Goal: Task Accomplishment & Management: Manage account settings

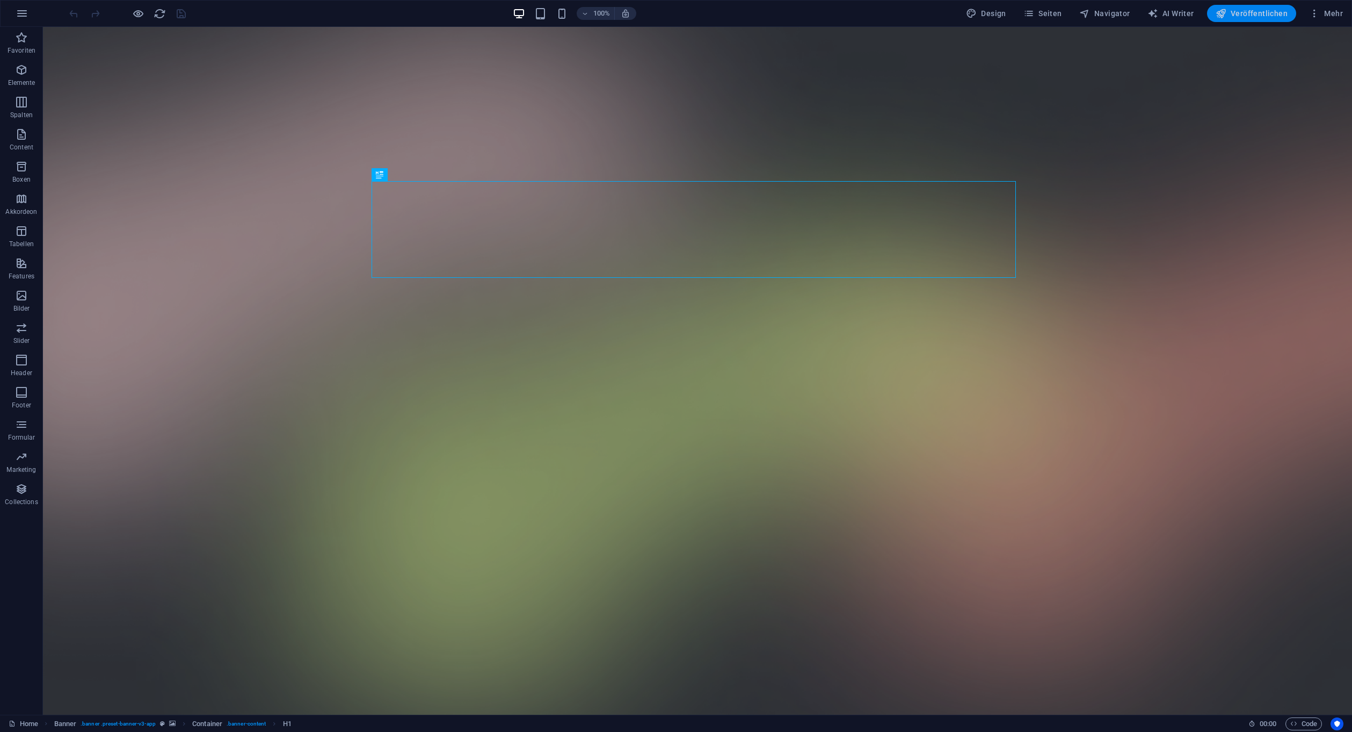
click at [1266, 17] on span "Veröffentlichen" at bounding box center [1252, 13] width 72 height 11
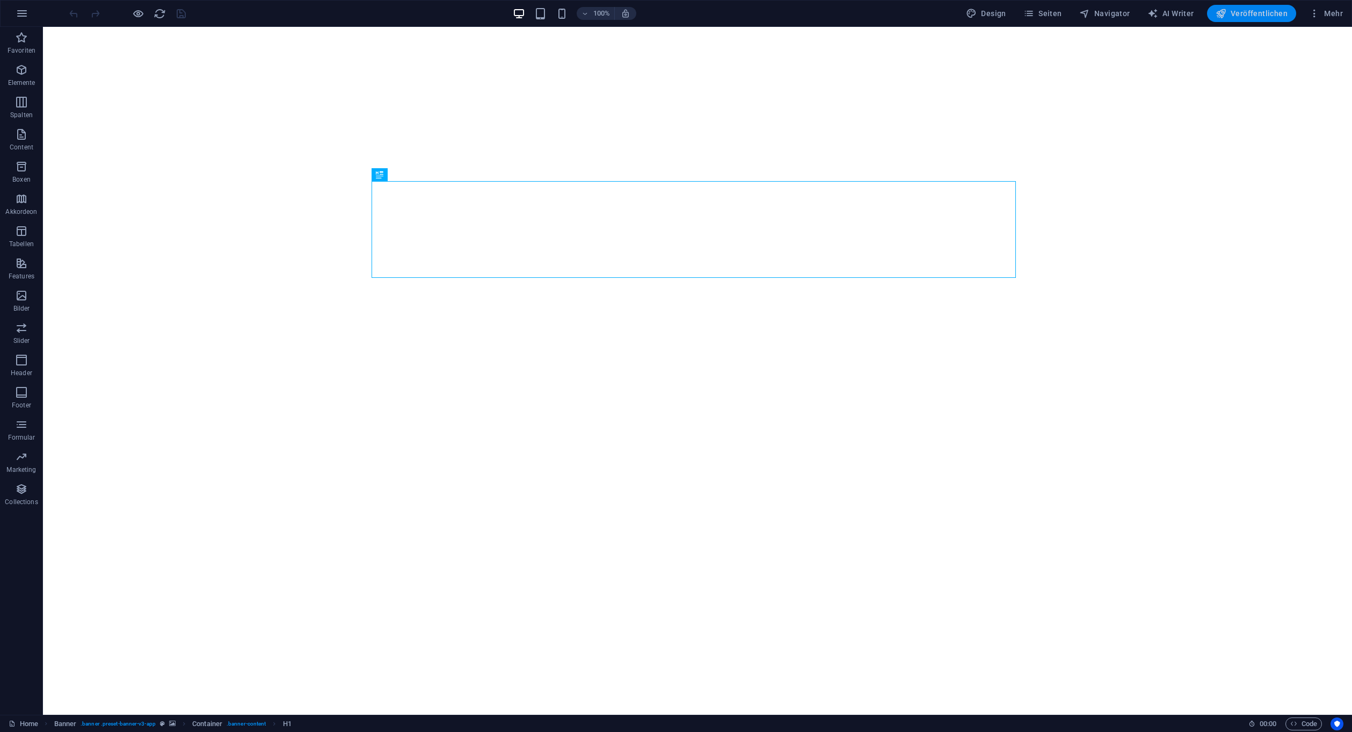
click at [1245, 11] on span "Veröffentlichen" at bounding box center [1252, 13] width 72 height 11
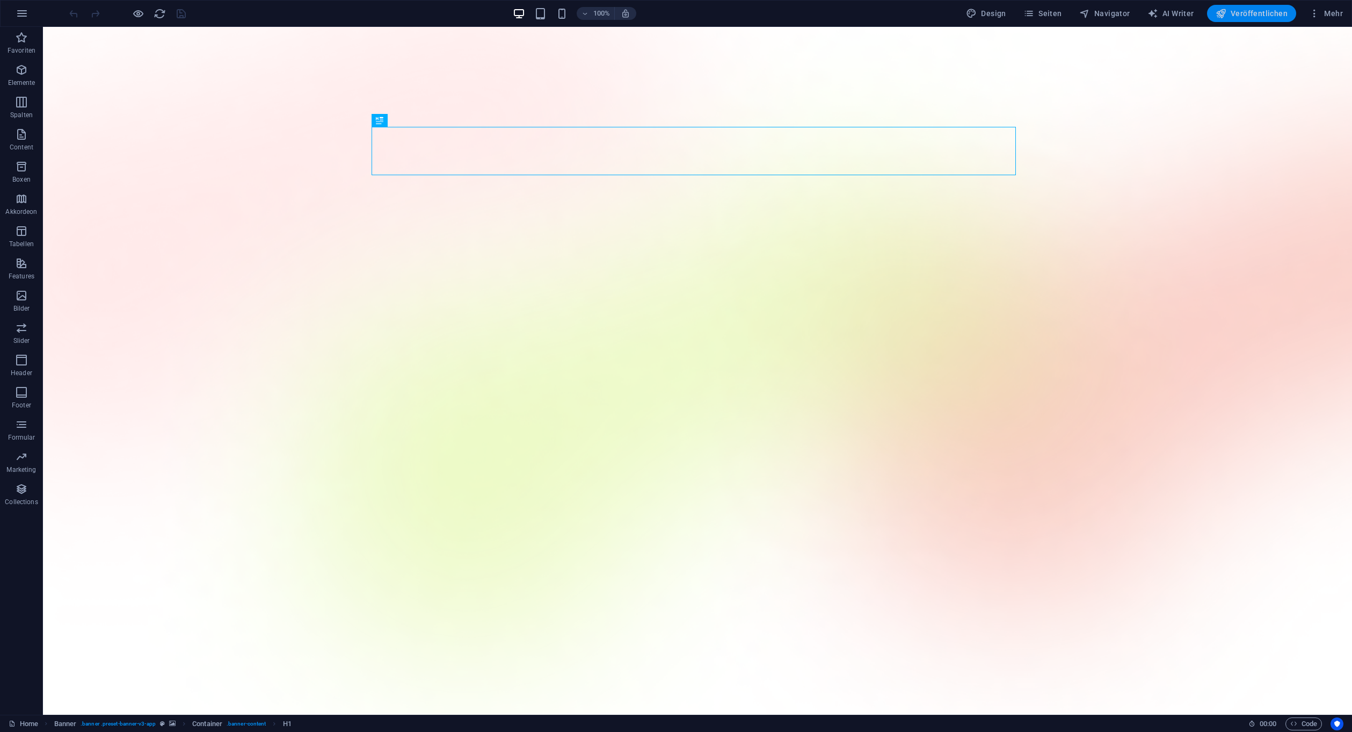
click at [1216, 13] on button "Veröffentlichen" at bounding box center [1251, 13] width 89 height 17
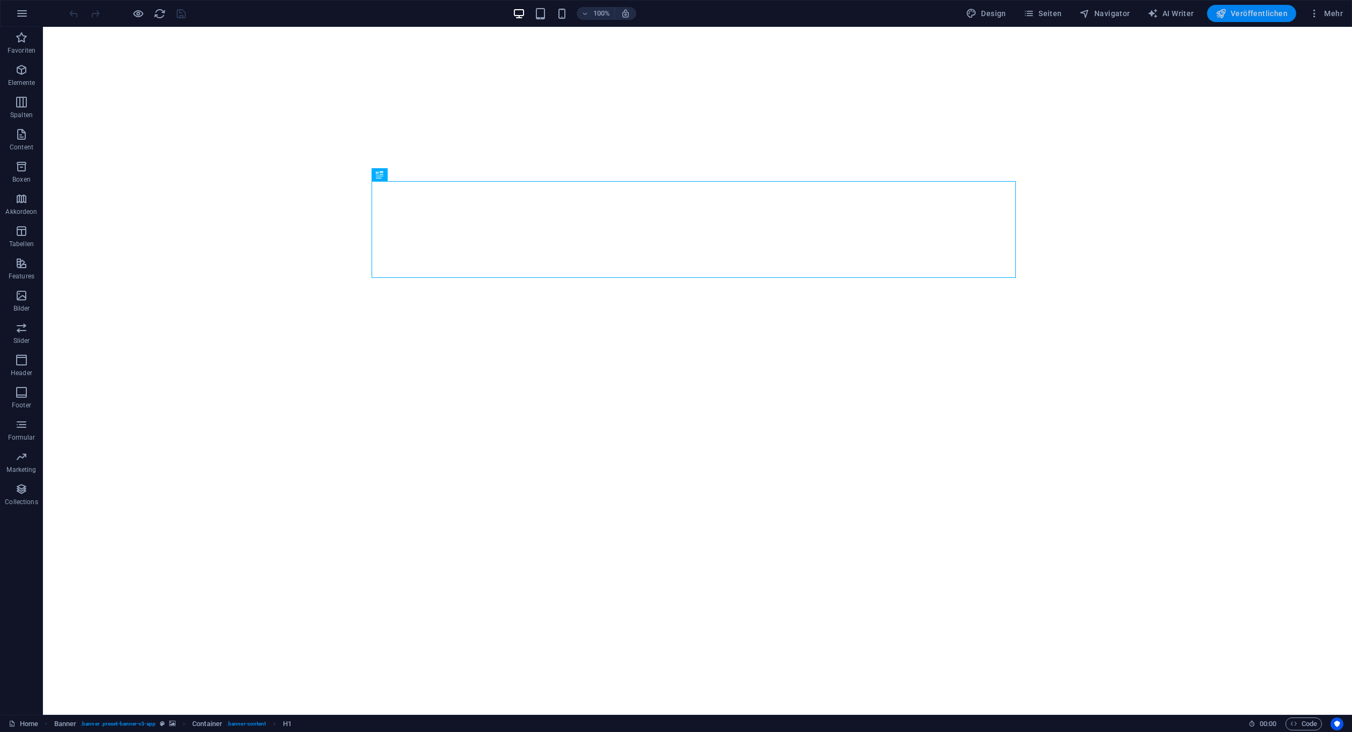
click at [1271, 15] on span "Veröffentlichen" at bounding box center [1252, 13] width 72 height 11
click at [1274, 20] on button "Veröffentlichen" at bounding box center [1251, 13] width 89 height 17
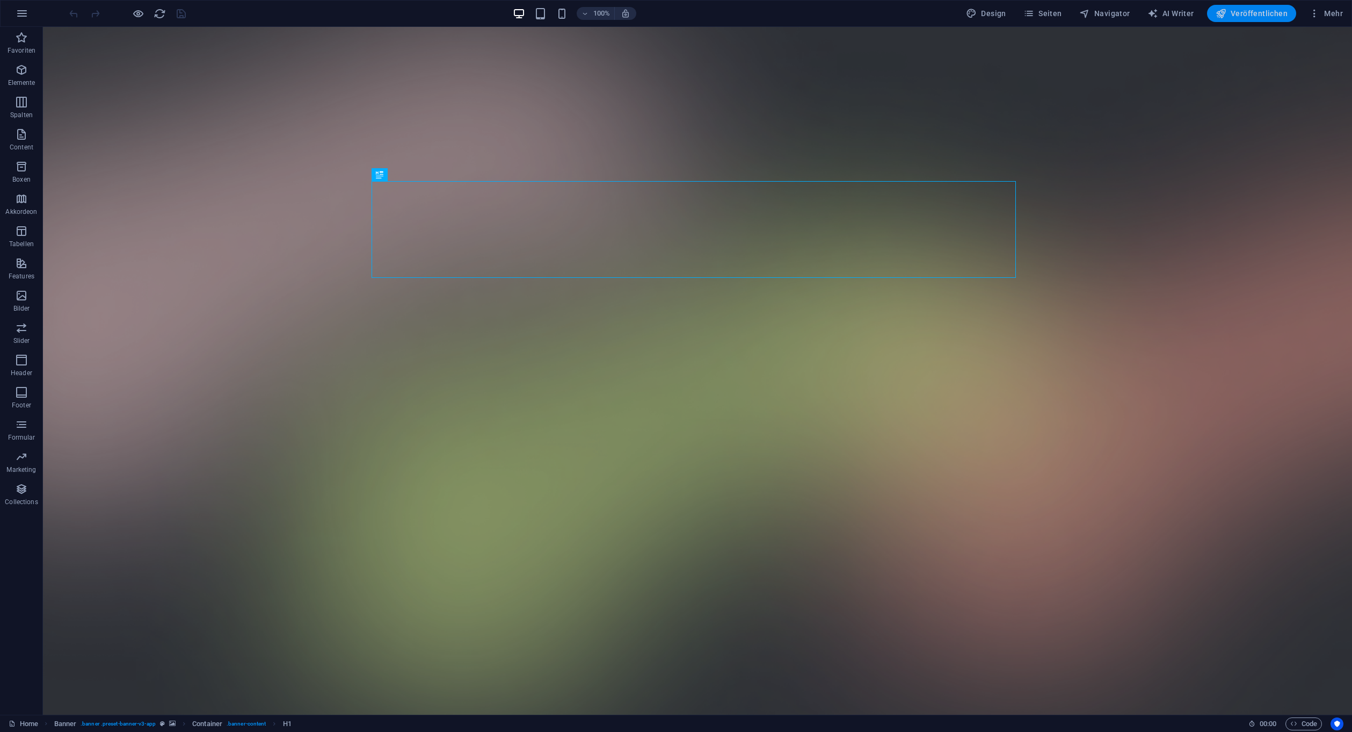
click at [1270, 18] on span "Veröffentlichen" at bounding box center [1252, 13] width 72 height 11
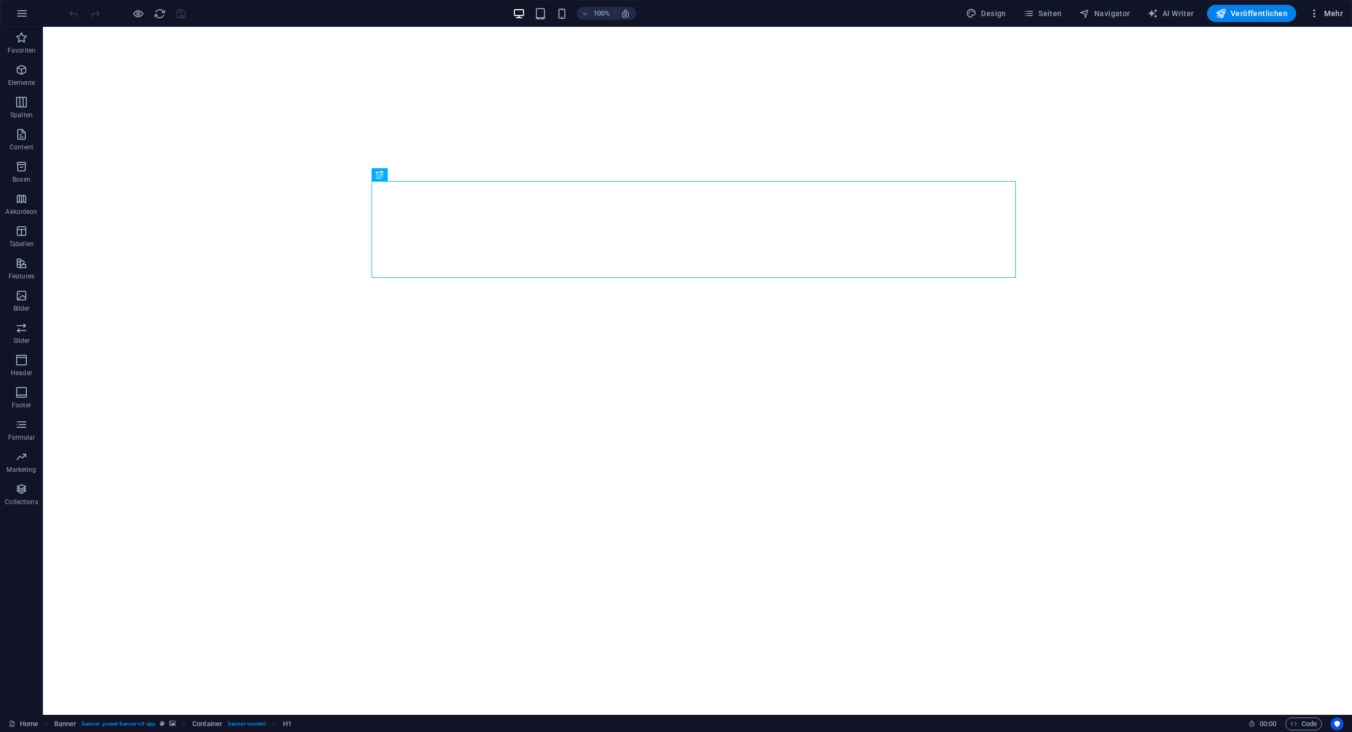
click at [1327, 14] on span "Mehr" at bounding box center [1326, 13] width 34 height 11
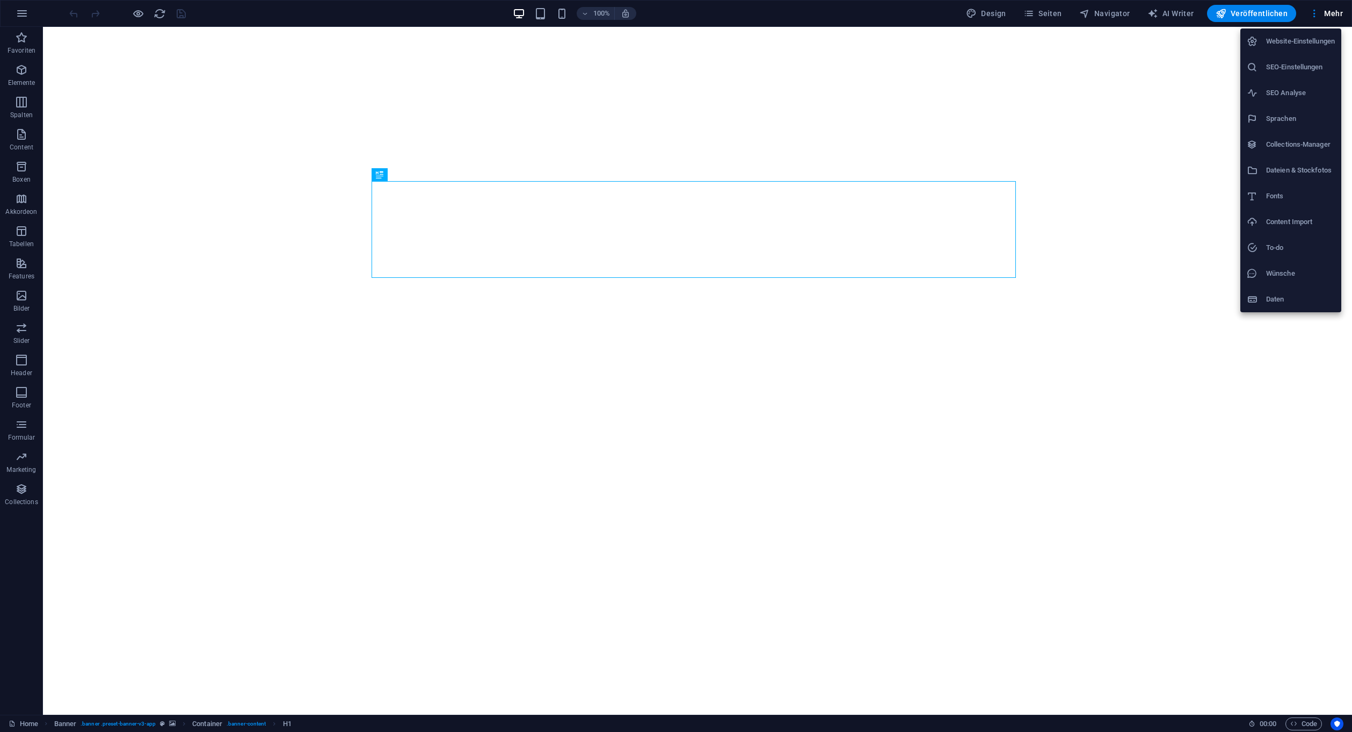
click at [1292, 39] on h6 "Website-Einstellungen" at bounding box center [1301, 41] width 69 height 13
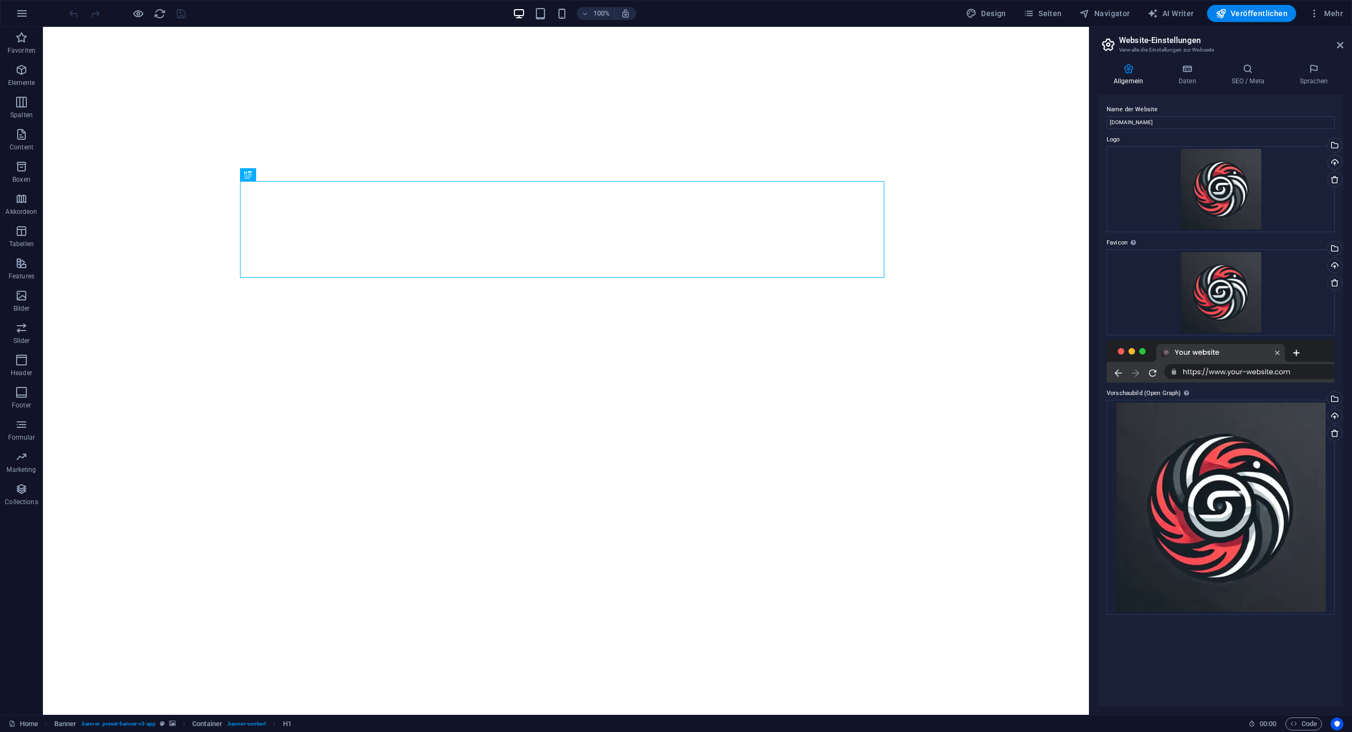
click at [1335, 43] on h2 "Website-Einstellungen" at bounding box center [1231, 40] width 225 height 10
click at [1336, 15] on span "Mehr" at bounding box center [1326, 13] width 34 height 11
click at [1303, 39] on h6 "Website-Einstellungen" at bounding box center [1301, 41] width 69 height 13
click at [1196, 71] on icon at bounding box center [1187, 68] width 49 height 11
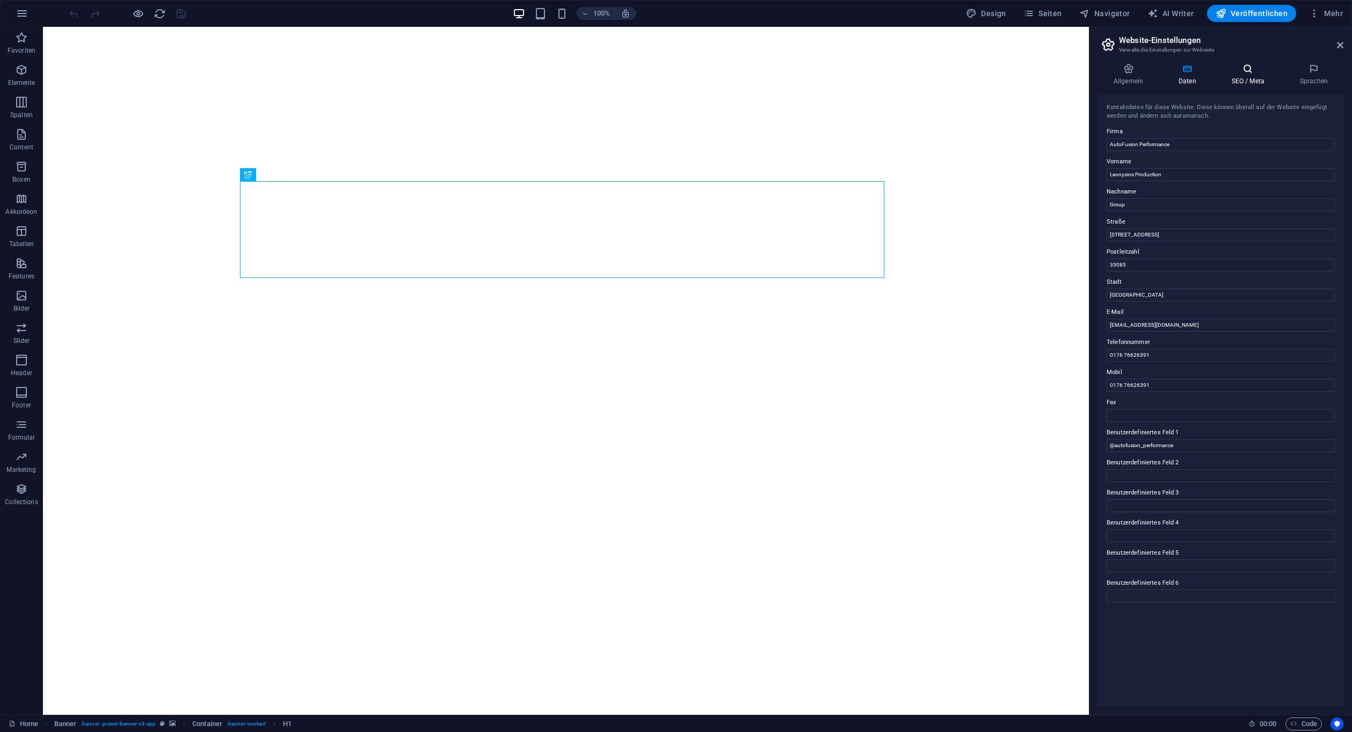
click at [1240, 83] on h4 "SEO / Meta" at bounding box center [1251, 74] width 68 height 23
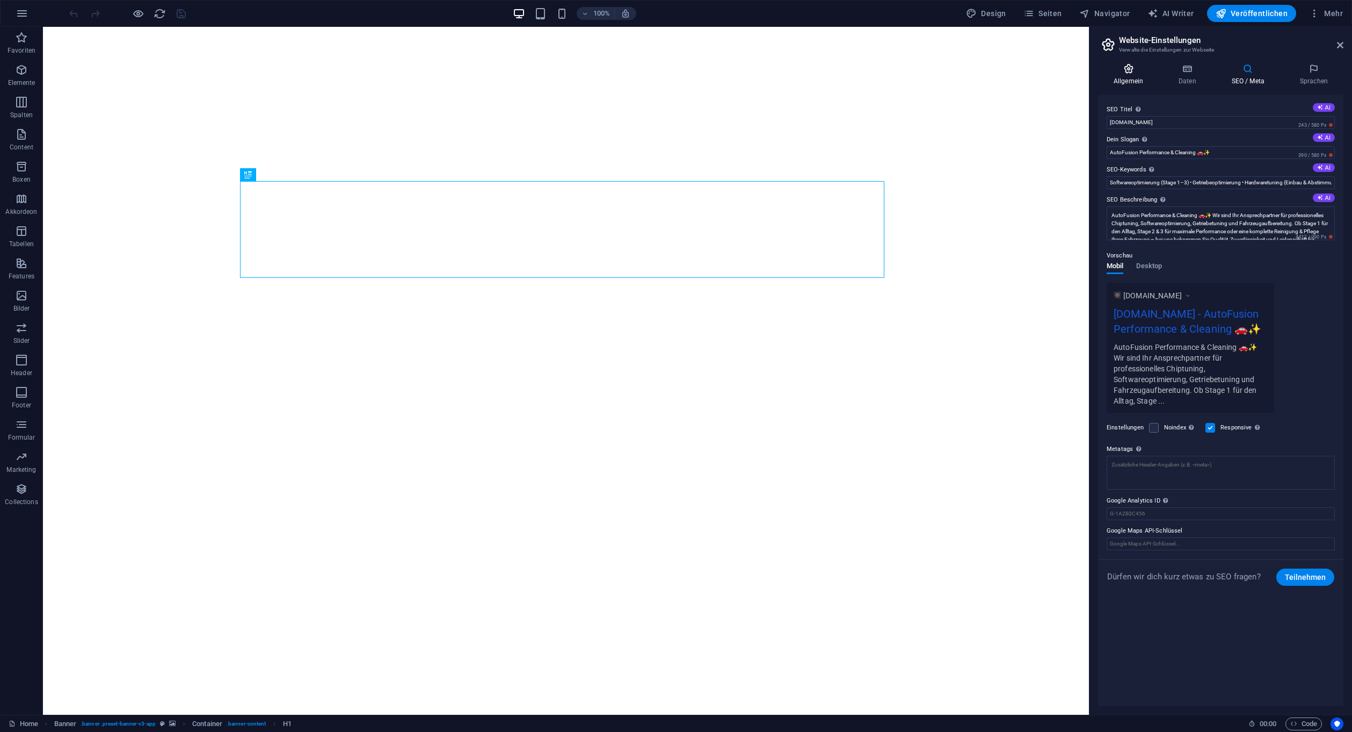
click at [1136, 76] on h4 "Allgemein" at bounding box center [1130, 74] width 65 height 23
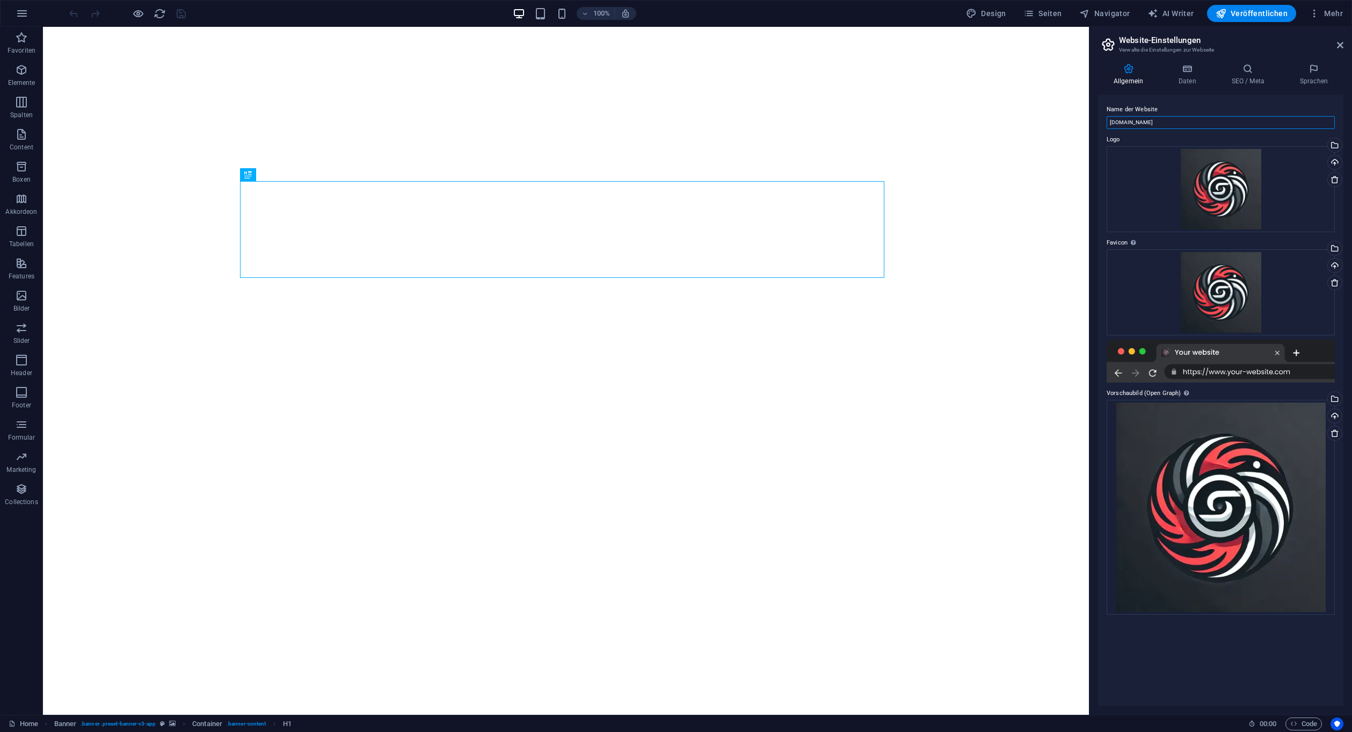
click at [1189, 121] on input "autofusion-performance.de" at bounding box center [1221, 122] width 228 height 13
click at [1341, 38] on h2 "Website-Einstellungen" at bounding box center [1231, 40] width 225 height 10
click at [1342, 44] on icon at bounding box center [1340, 45] width 6 height 9
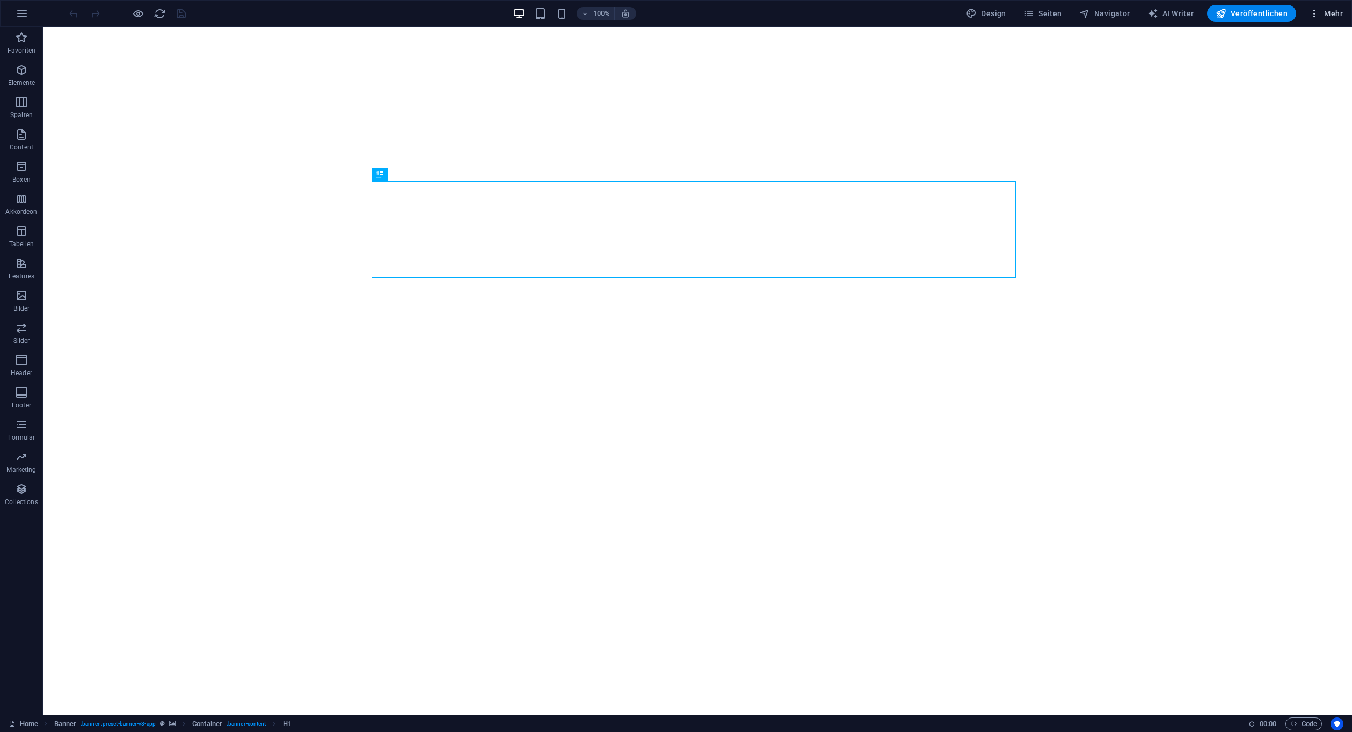
click at [1318, 18] on icon "button" at bounding box center [1314, 13] width 11 height 11
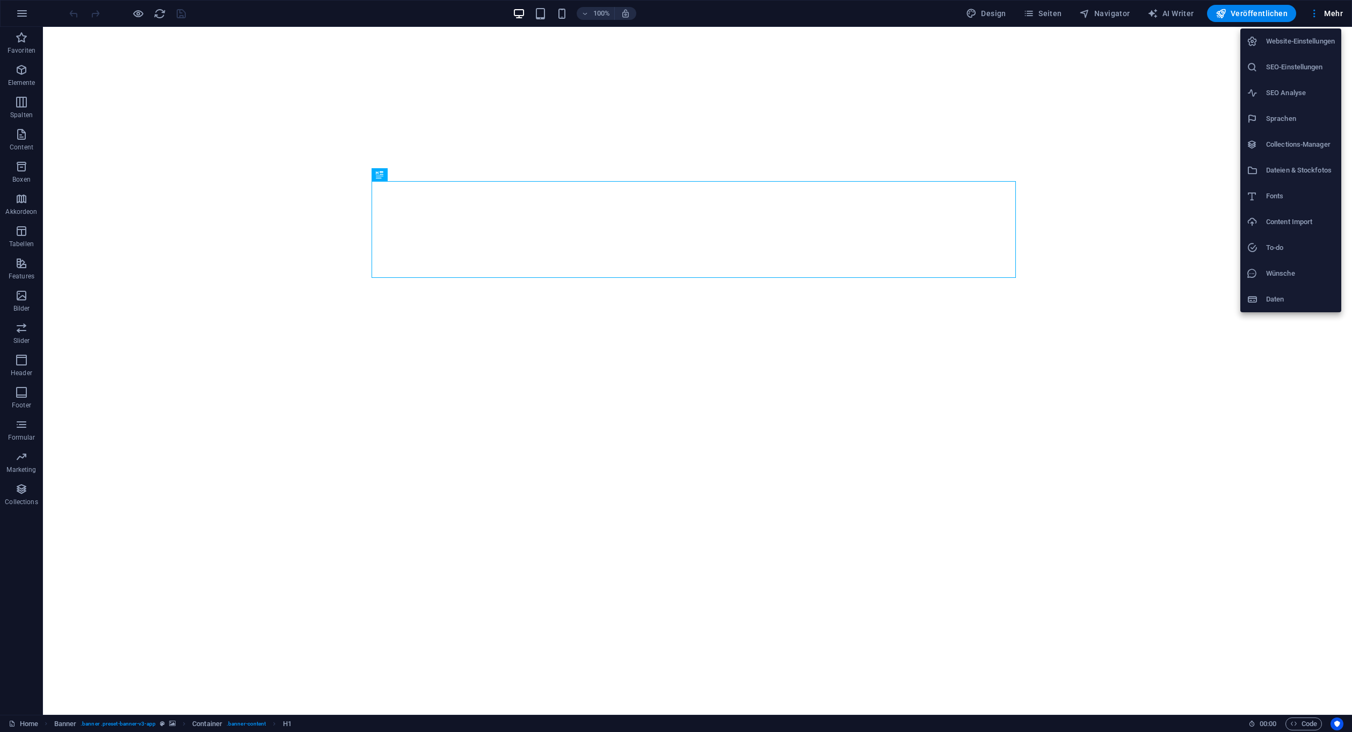
click at [1302, 65] on h6 "SEO-Einstellungen" at bounding box center [1301, 67] width 69 height 13
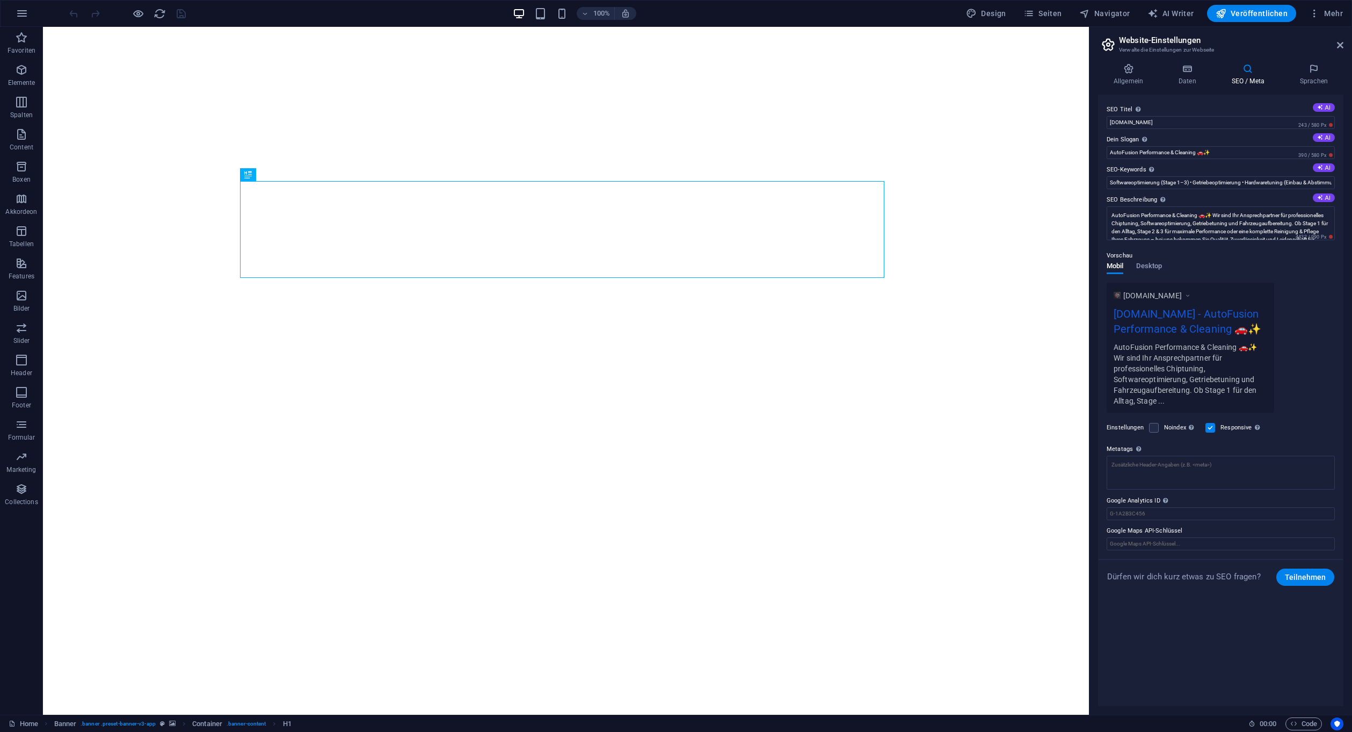
click at [1343, 34] on header "Website-Einstellungen Verwalte die Einstellungen zur Webseite" at bounding box center [1222, 41] width 243 height 28
drag, startPoint x: 1343, startPoint y: 45, endPoint x: 1339, endPoint y: 15, distance: 30.4
click at [1342, 45] on icon at bounding box center [1340, 45] width 6 height 9
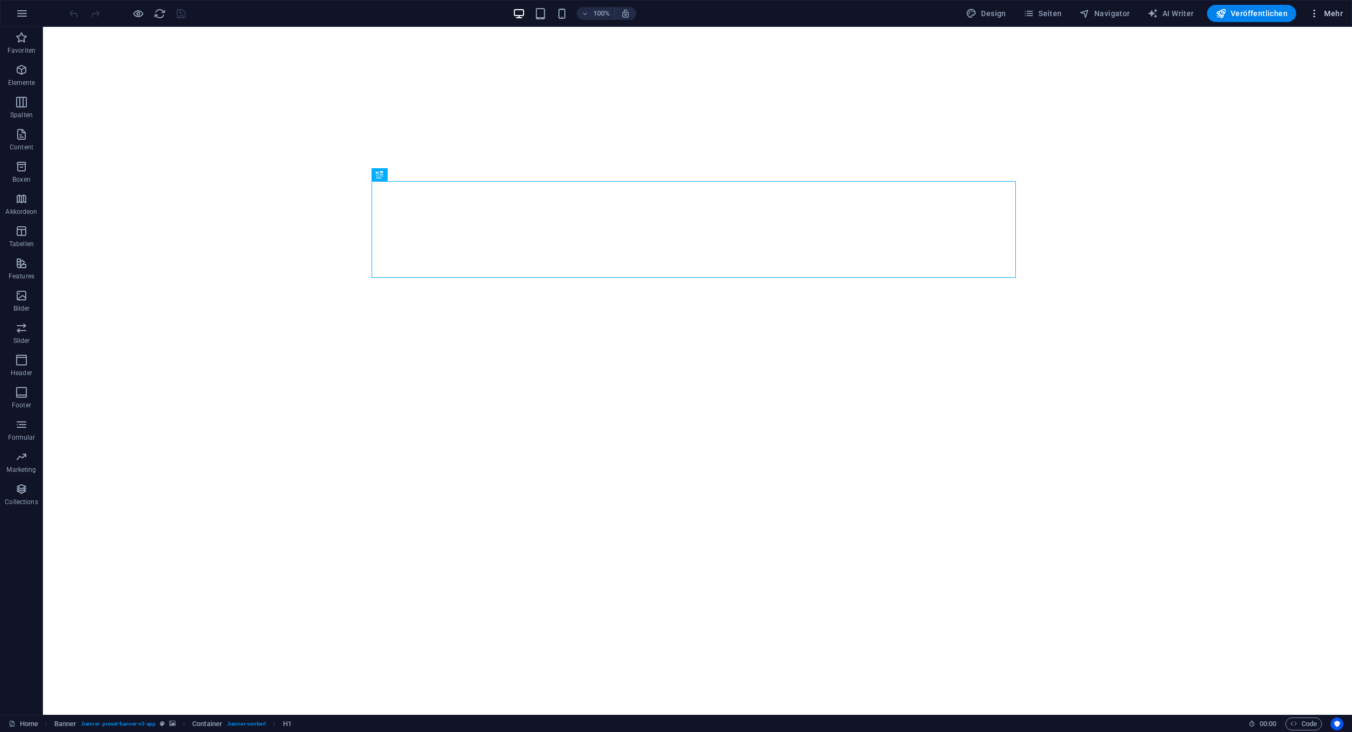
click at [1339, 14] on span "Mehr" at bounding box center [1326, 13] width 34 height 11
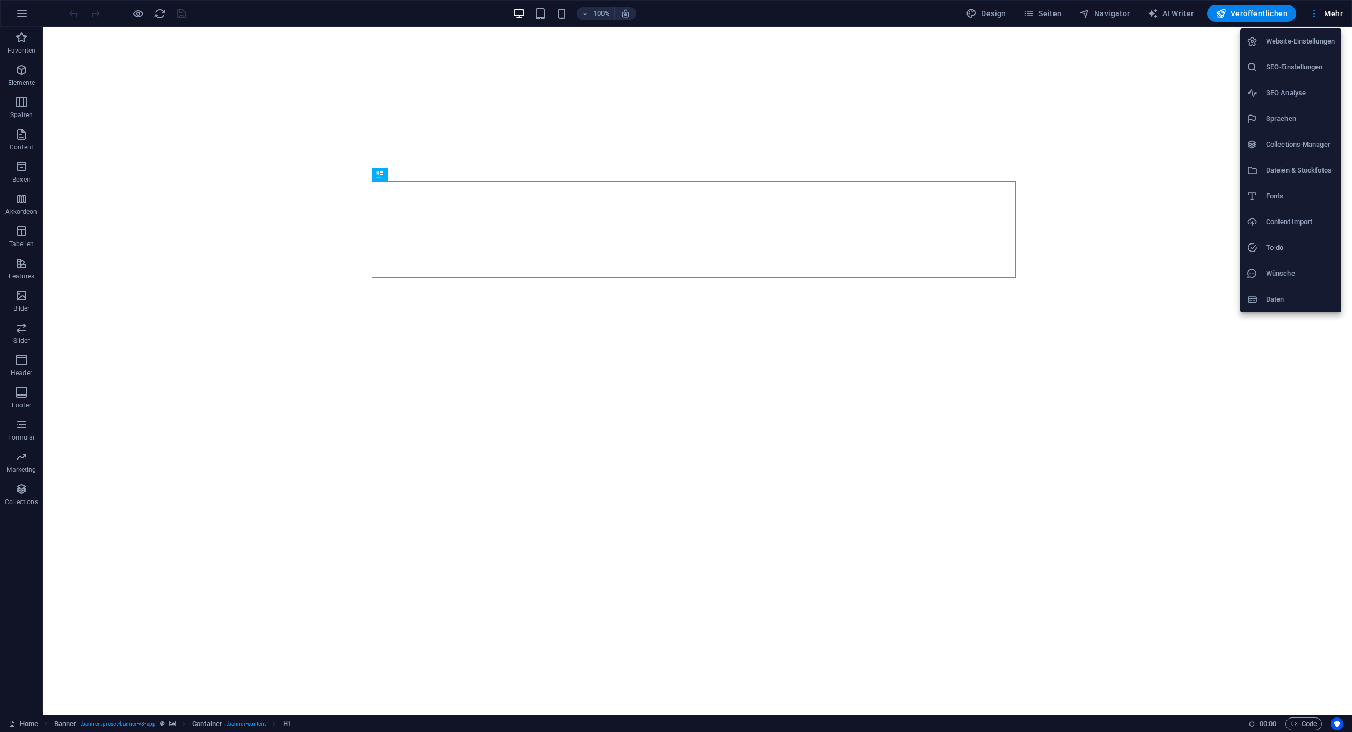
click at [1301, 147] on h6 "Collections-Manager" at bounding box center [1301, 144] width 69 height 13
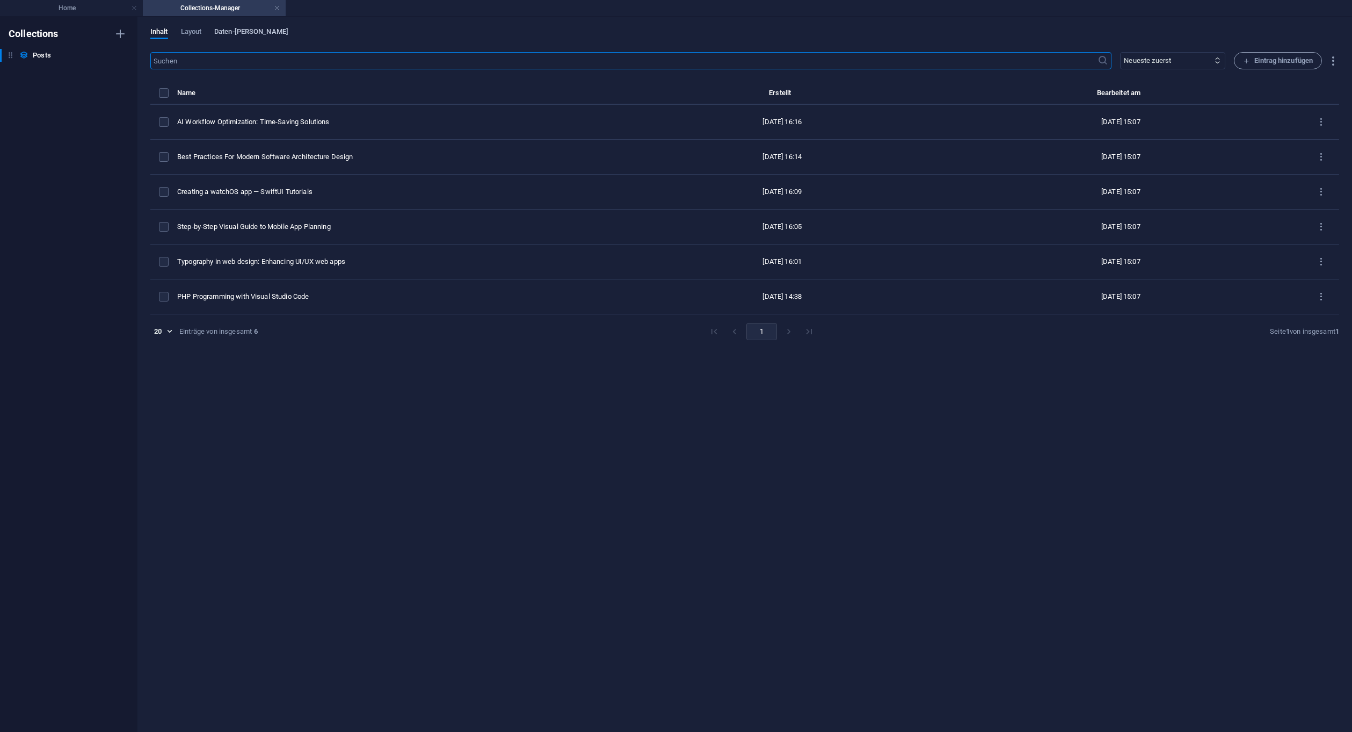
click at [218, 32] on span "Daten-Felder" at bounding box center [251, 32] width 74 height 15
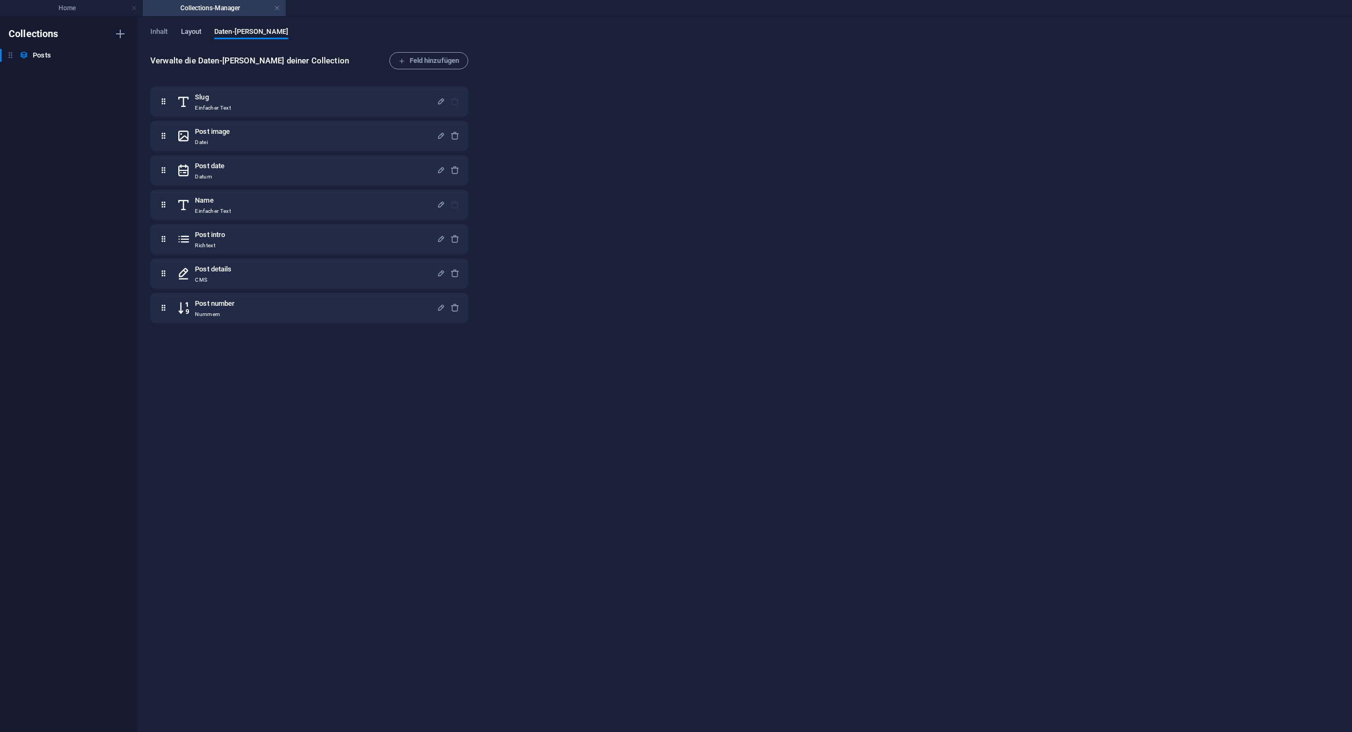
click at [185, 31] on span "Layout" at bounding box center [191, 32] width 21 height 15
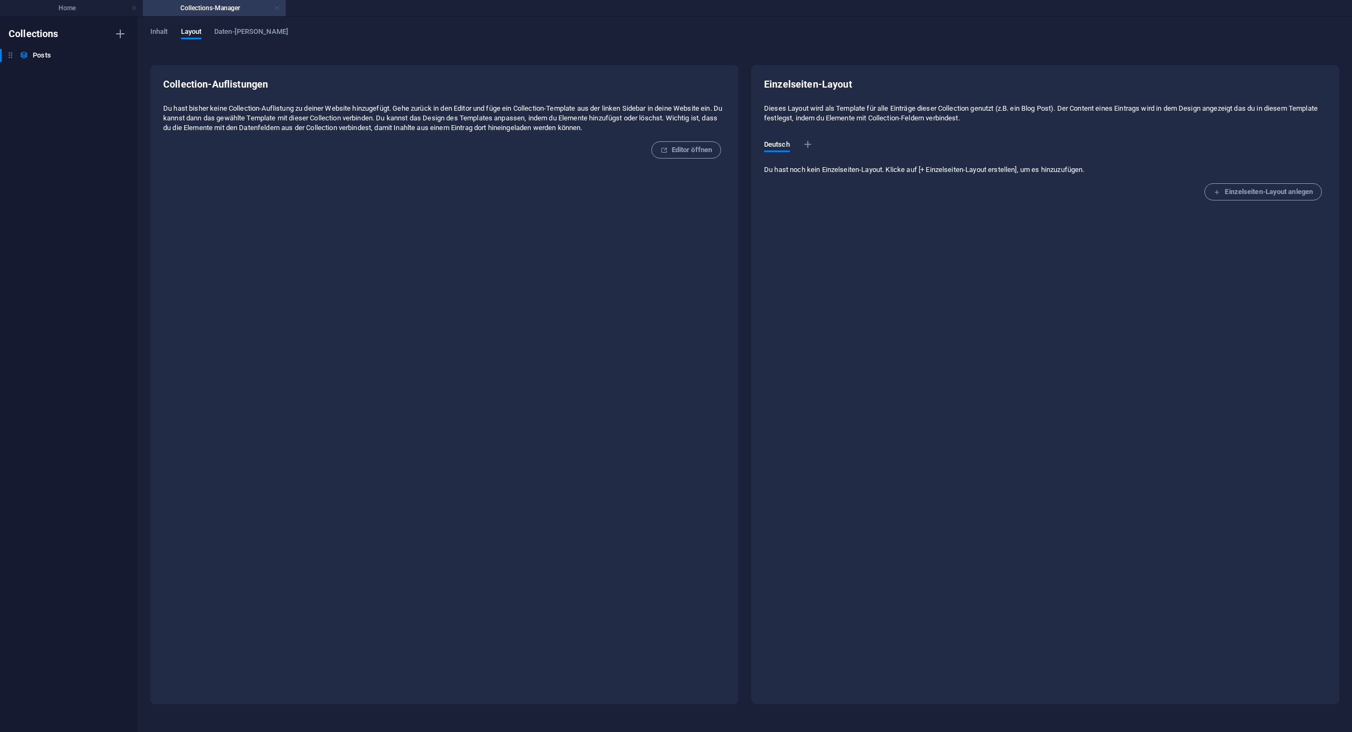
click at [277, 5] on link at bounding box center [277, 8] width 6 height 10
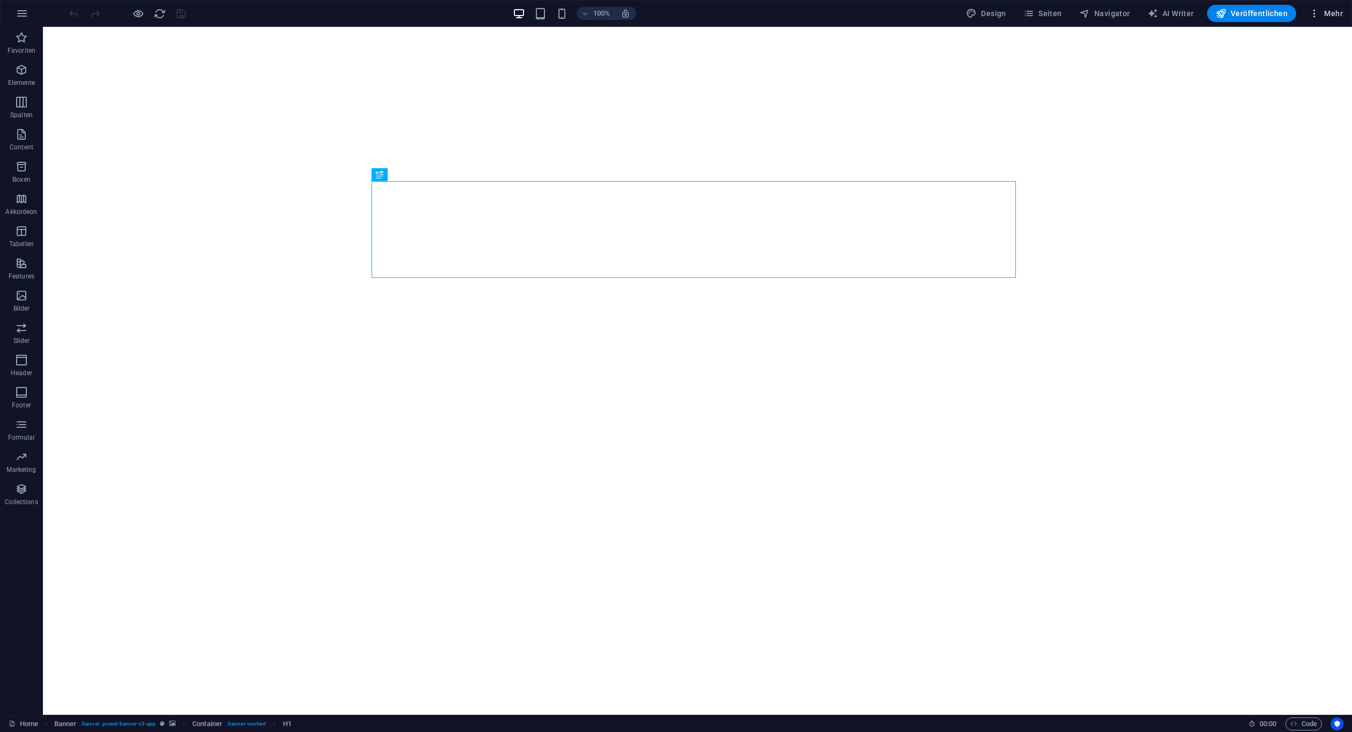
click at [1323, 10] on span "Mehr" at bounding box center [1326, 13] width 34 height 11
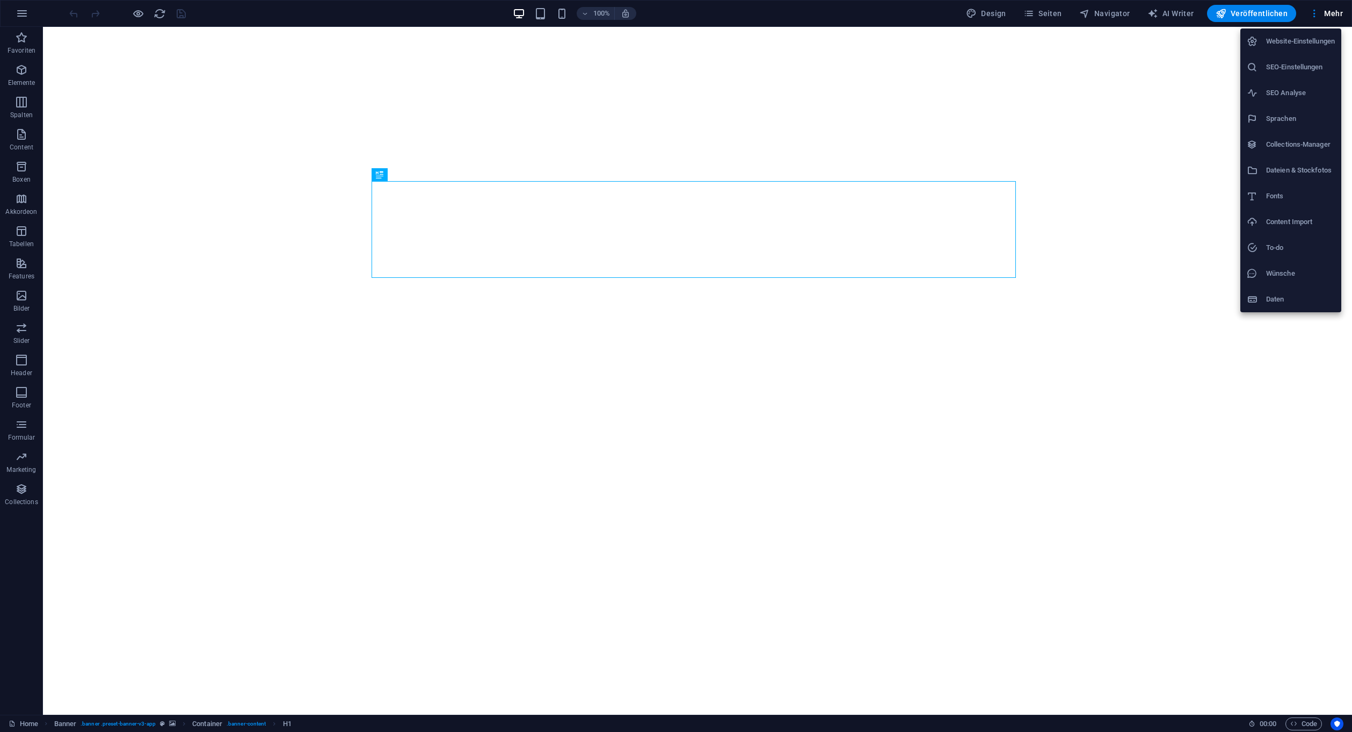
click at [1292, 303] on h6 "Daten" at bounding box center [1301, 299] width 69 height 13
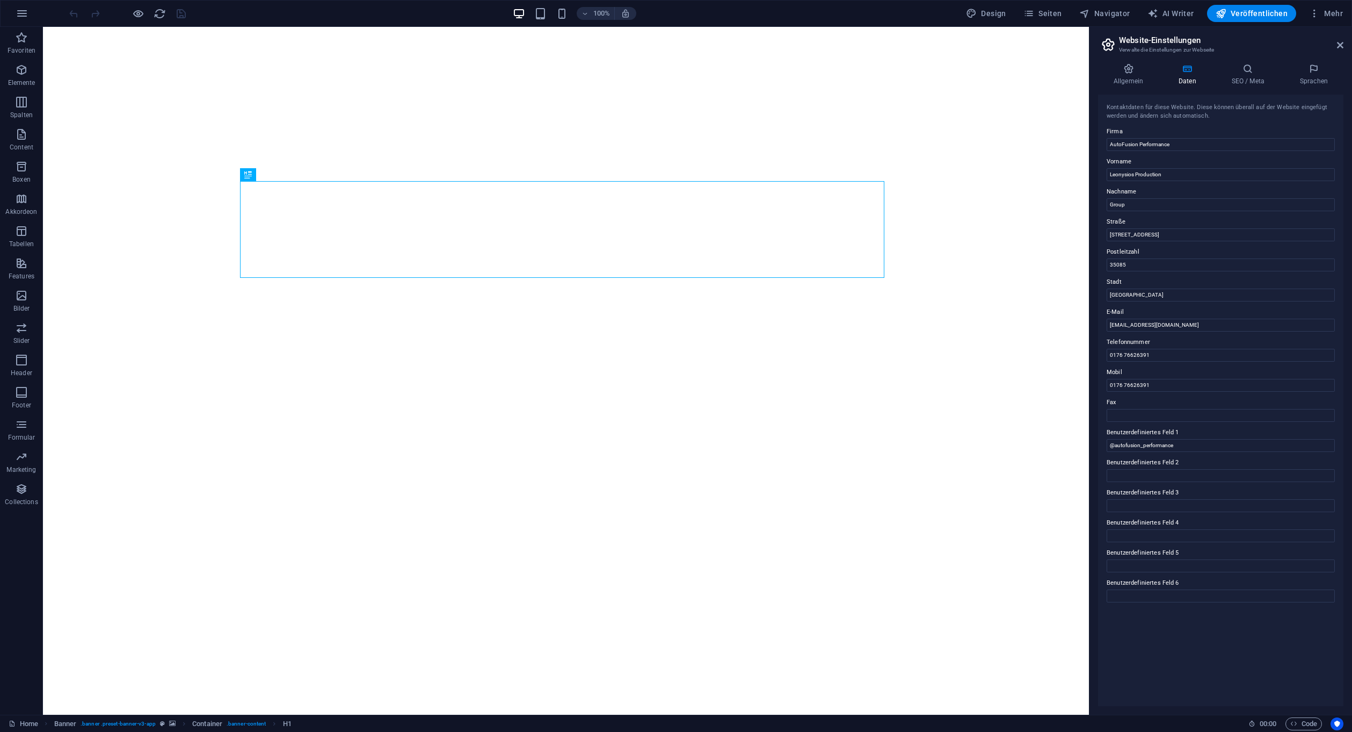
click at [1339, 40] on h2 "Website-Einstellungen" at bounding box center [1231, 40] width 225 height 10
click at [1341, 41] on icon at bounding box center [1340, 45] width 6 height 9
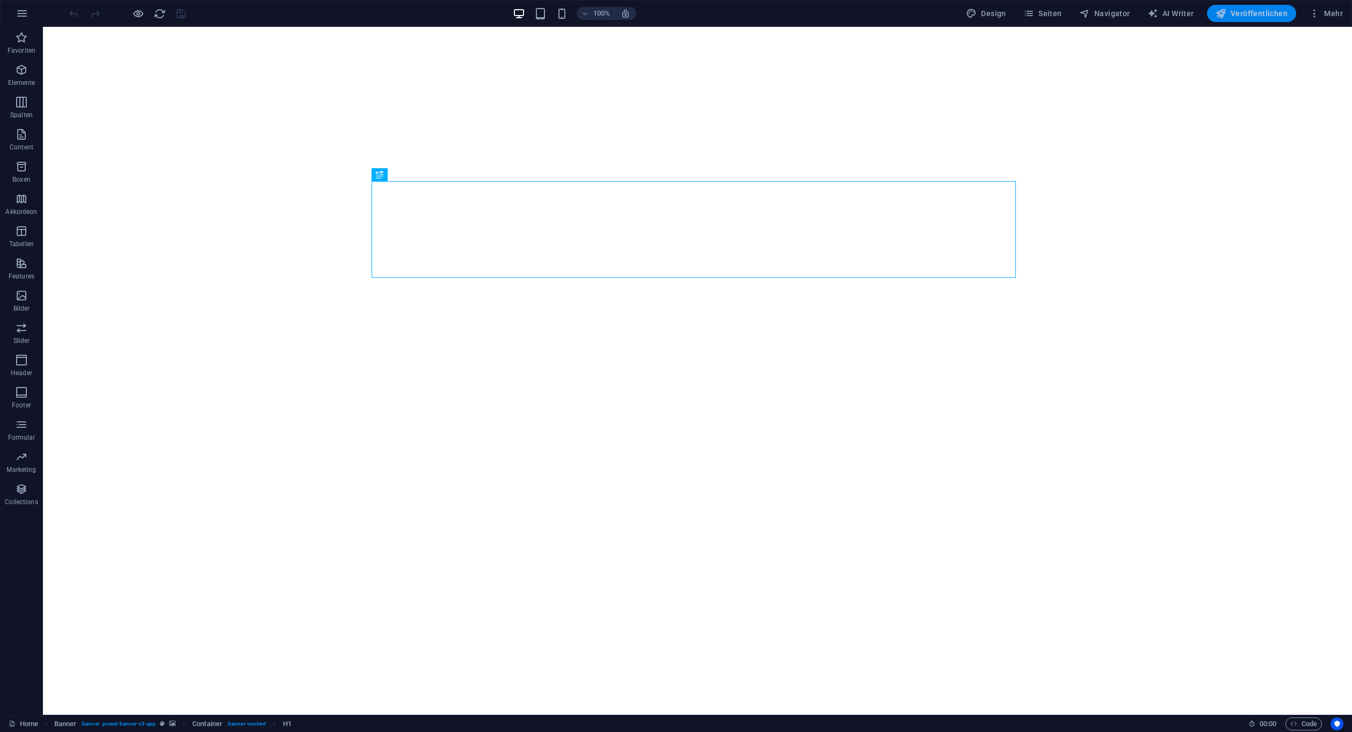
click at [1242, 8] on button "Veröffentlichen" at bounding box center [1251, 13] width 89 height 17
click at [1321, 15] on span "Mehr" at bounding box center [1326, 13] width 34 height 11
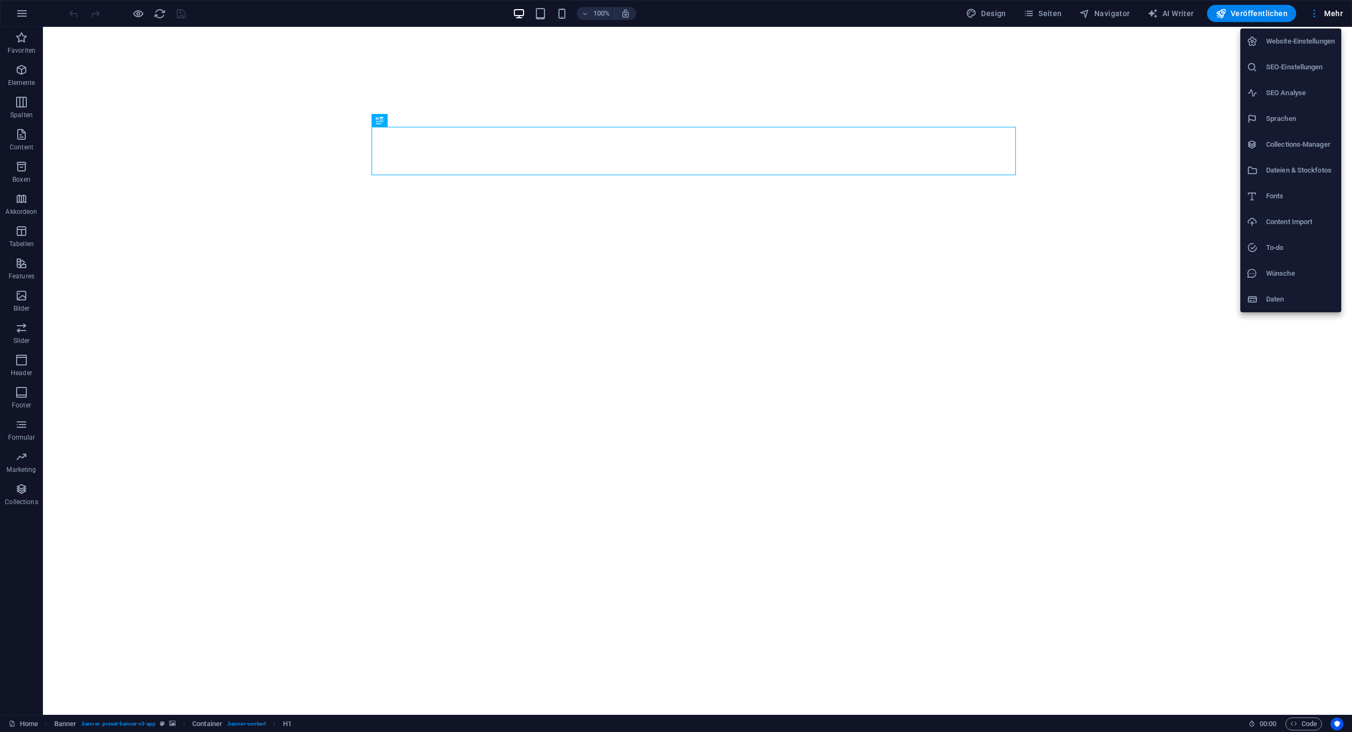
click at [1302, 44] on h6 "Website-Einstellungen" at bounding box center [1301, 41] width 69 height 13
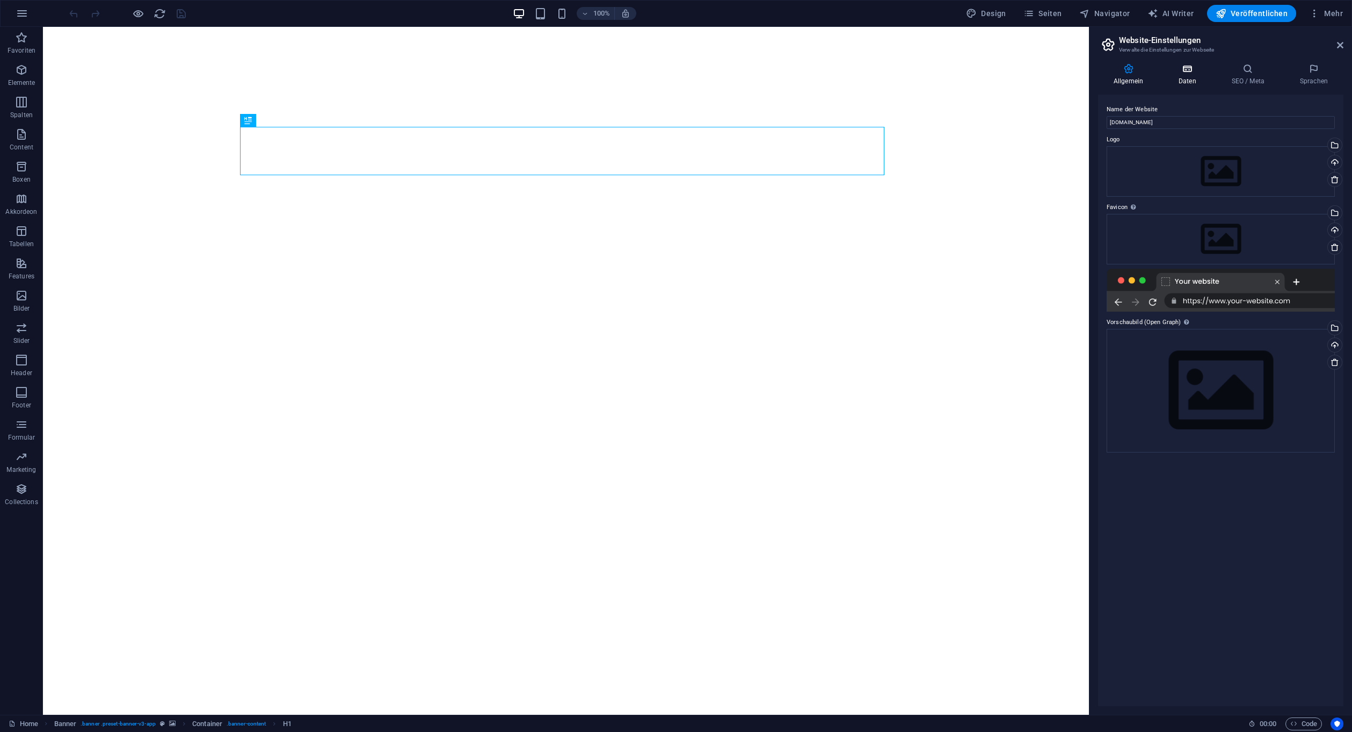
click at [1185, 73] on icon at bounding box center [1187, 68] width 49 height 11
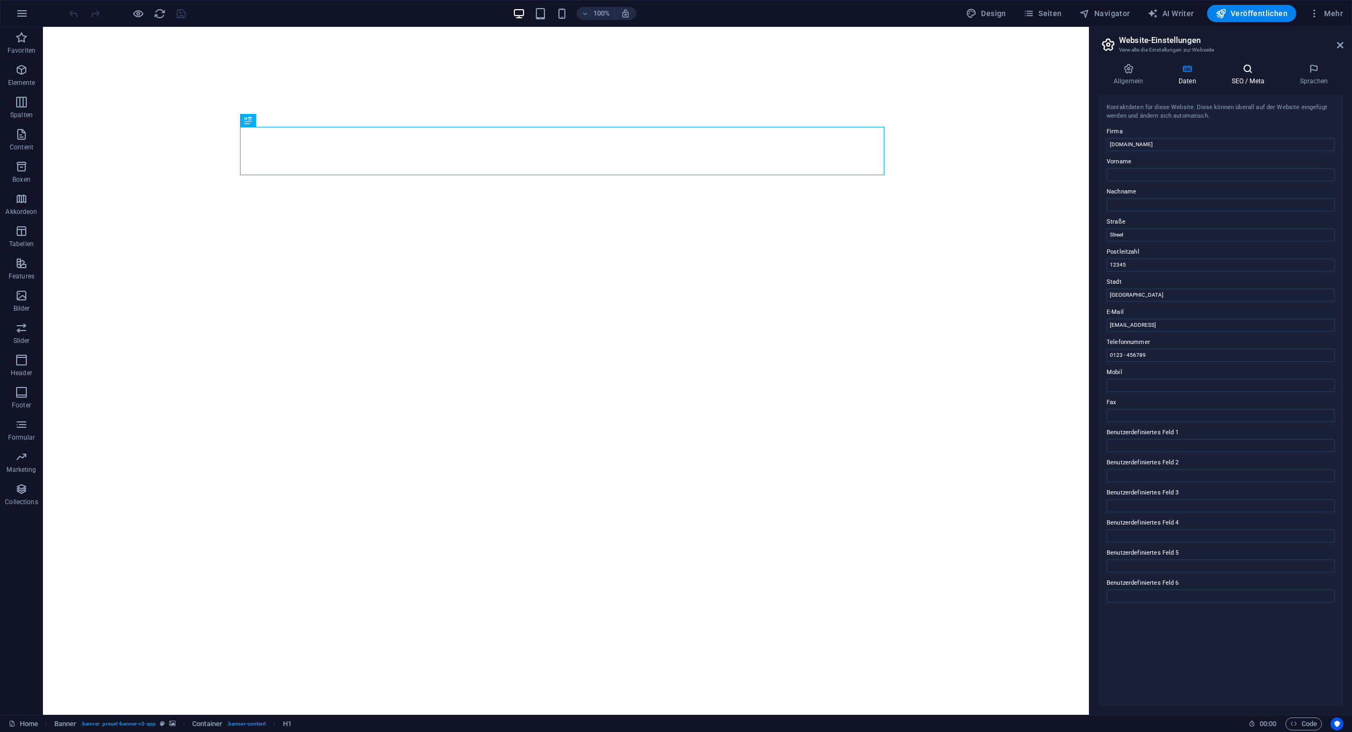
click at [1247, 70] on icon at bounding box center [1249, 68] width 64 height 11
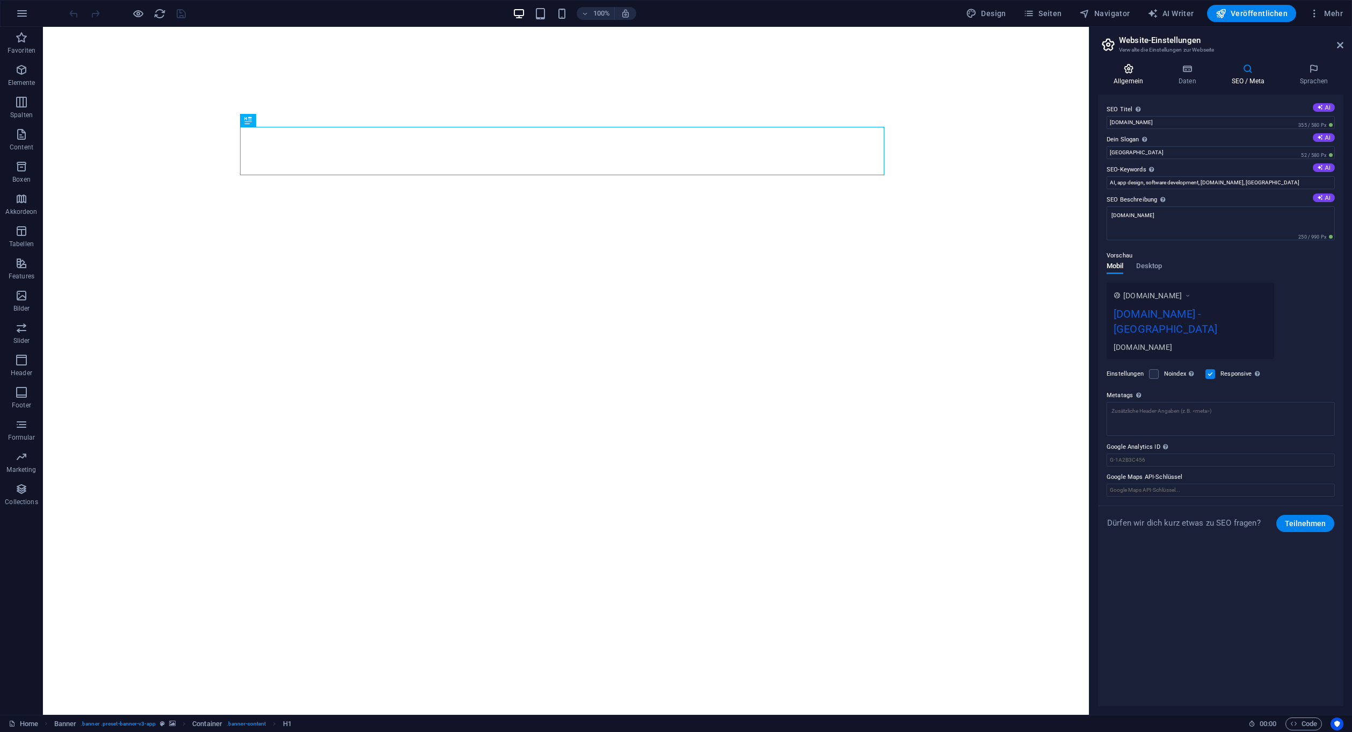
click at [1130, 76] on h4 "Allgemein" at bounding box center [1130, 74] width 65 height 23
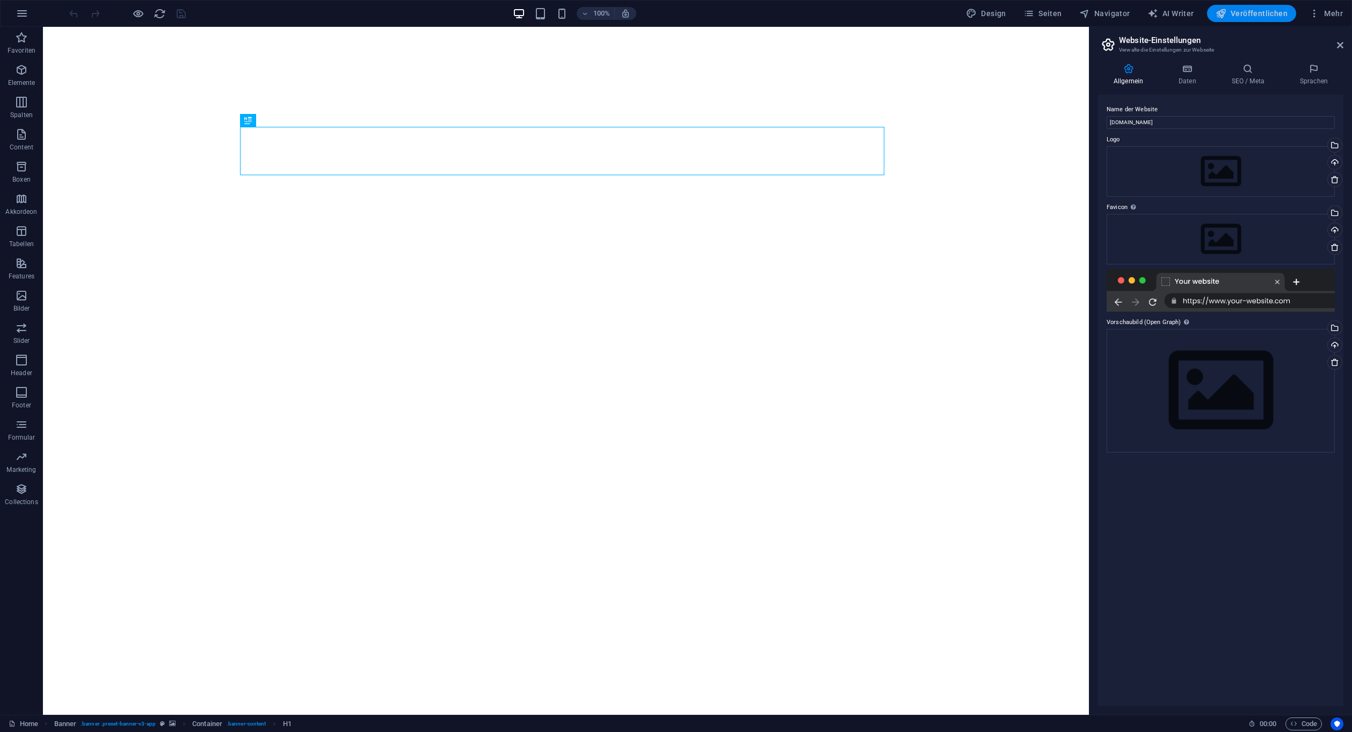
click at [1255, 20] on button "Veröffentlichen" at bounding box center [1251, 13] width 89 height 17
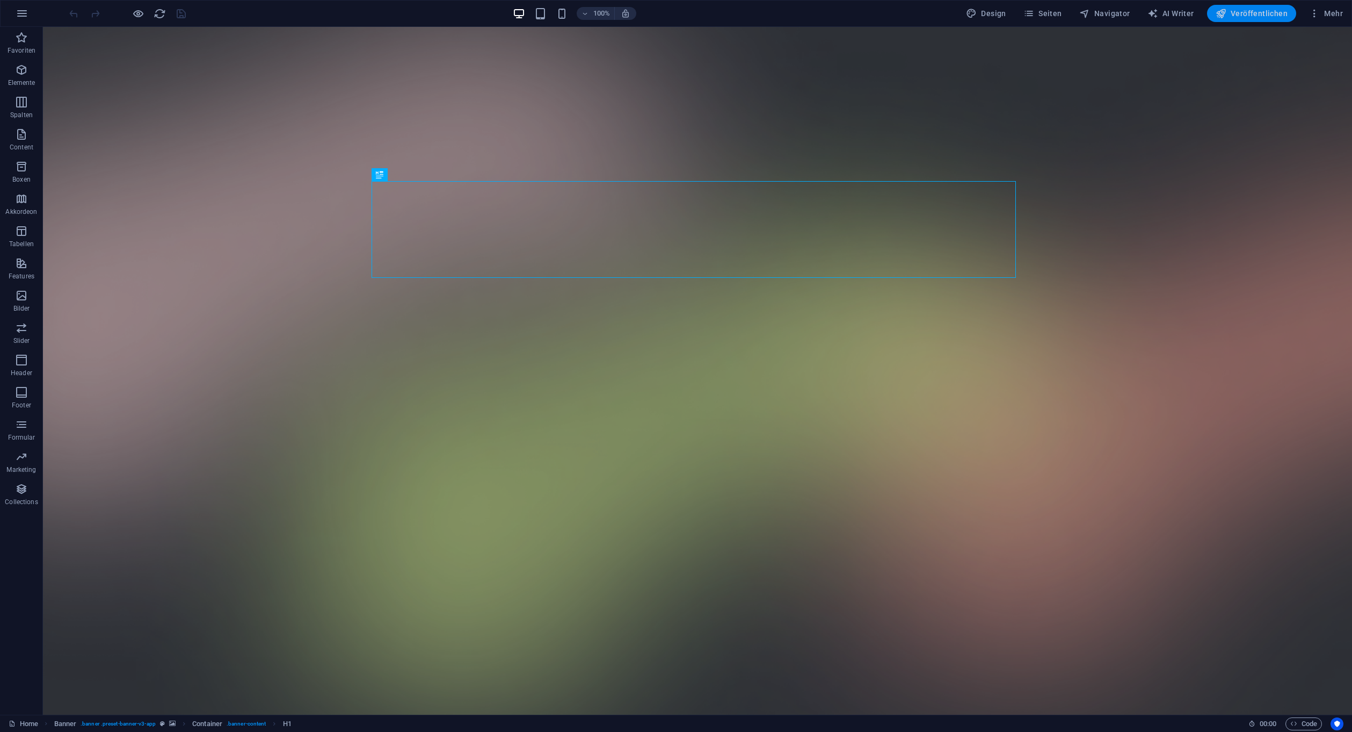
drag, startPoint x: 1245, startPoint y: 10, endPoint x: 1196, endPoint y: 6, distance: 48.4
click at [1245, 10] on span "Veröffentlichen" at bounding box center [1252, 13] width 72 height 11
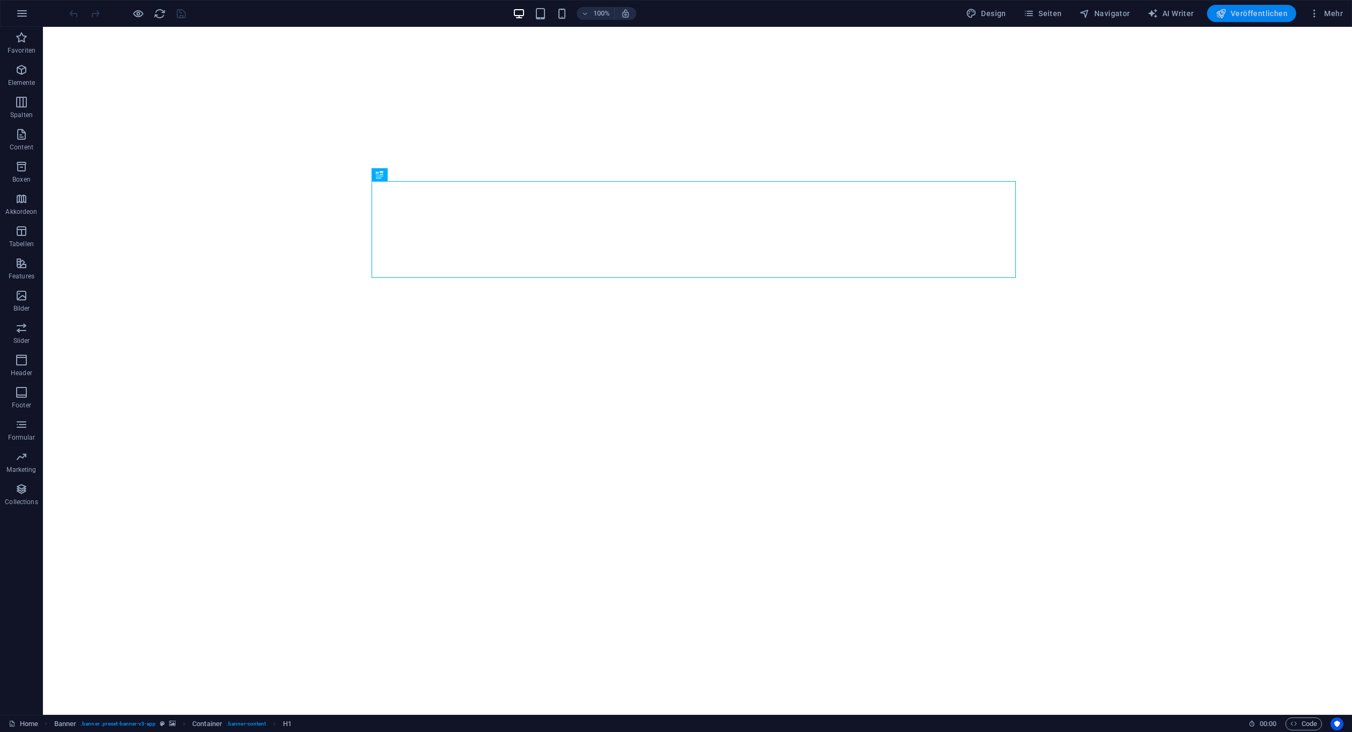
click at [1260, 12] on span "Veröffentlichen" at bounding box center [1252, 13] width 72 height 11
click at [1326, 8] on span "Mehr" at bounding box center [1326, 13] width 34 height 11
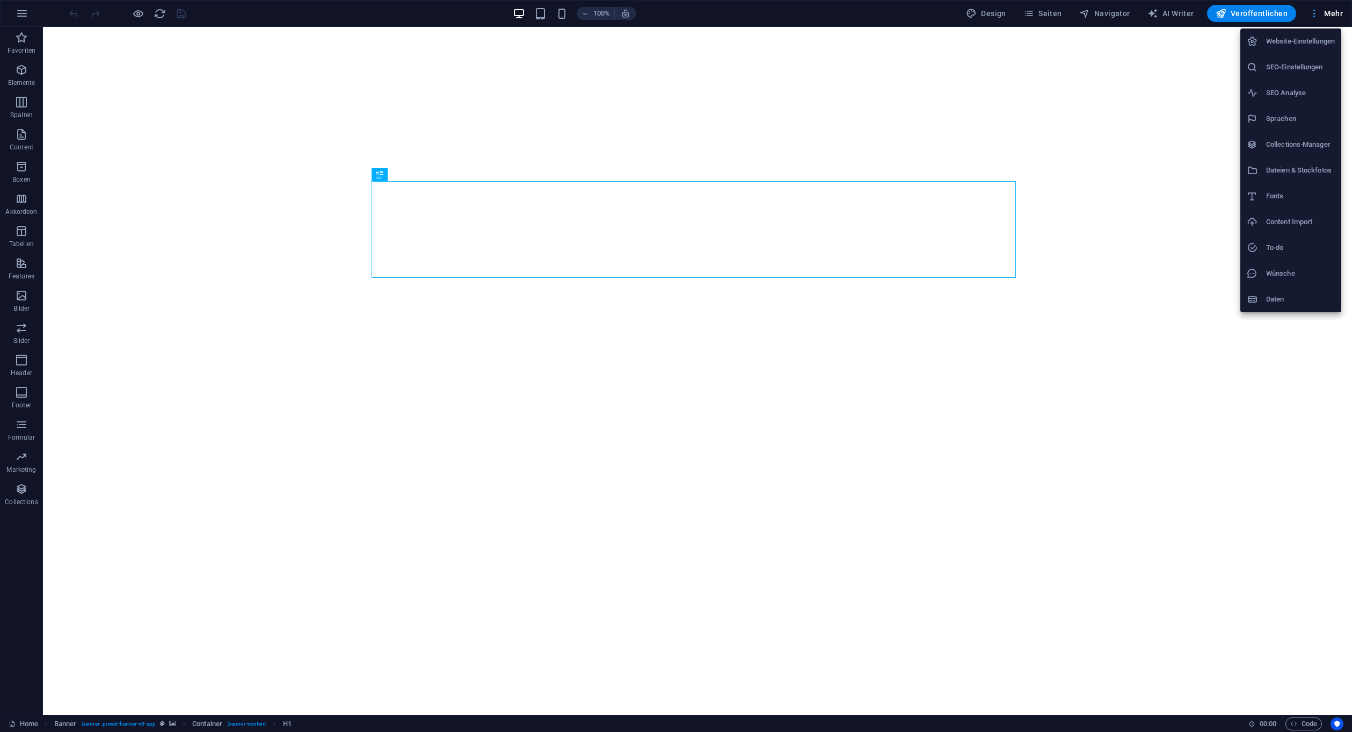
click at [1326, 8] on div at bounding box center [676, 366] width 1352 height 732
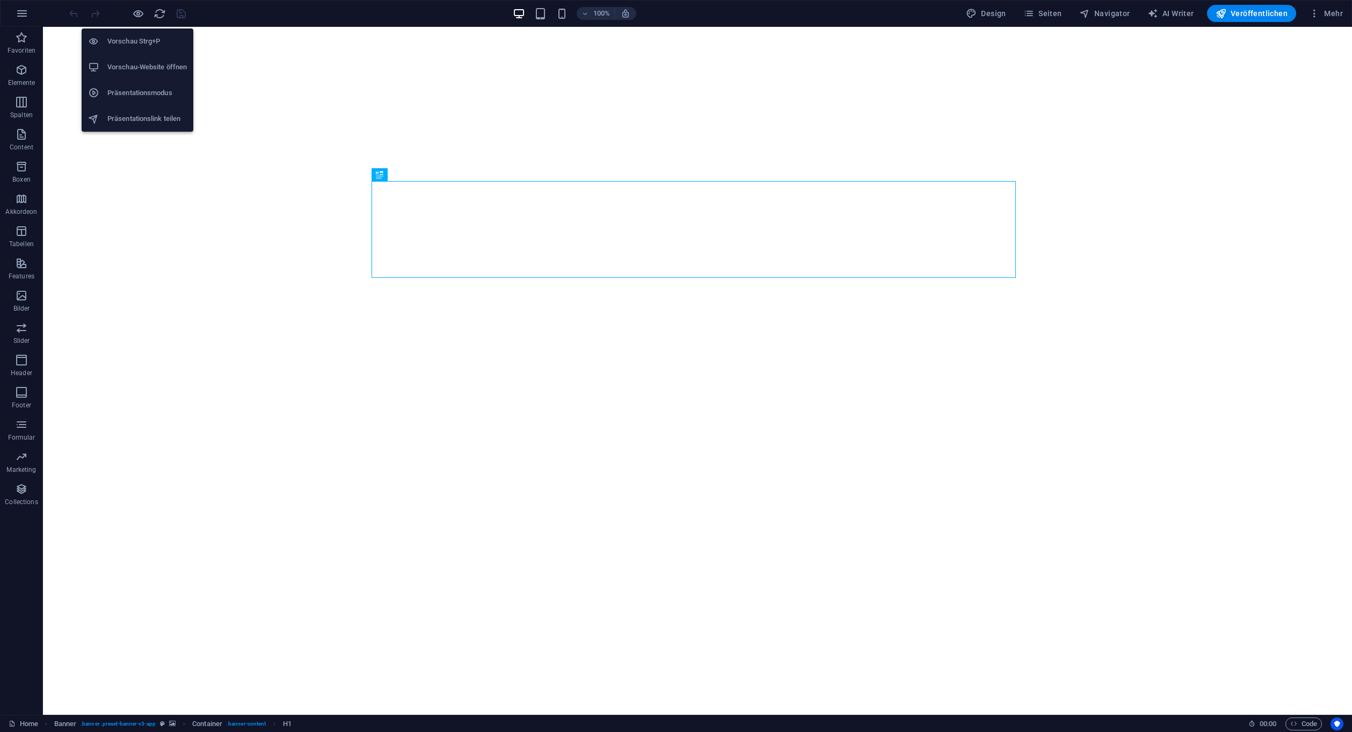
click at [147, 61] on h6 "Vorschau-Website öffnen" at bounding box center [146, 67] width 79 height 13
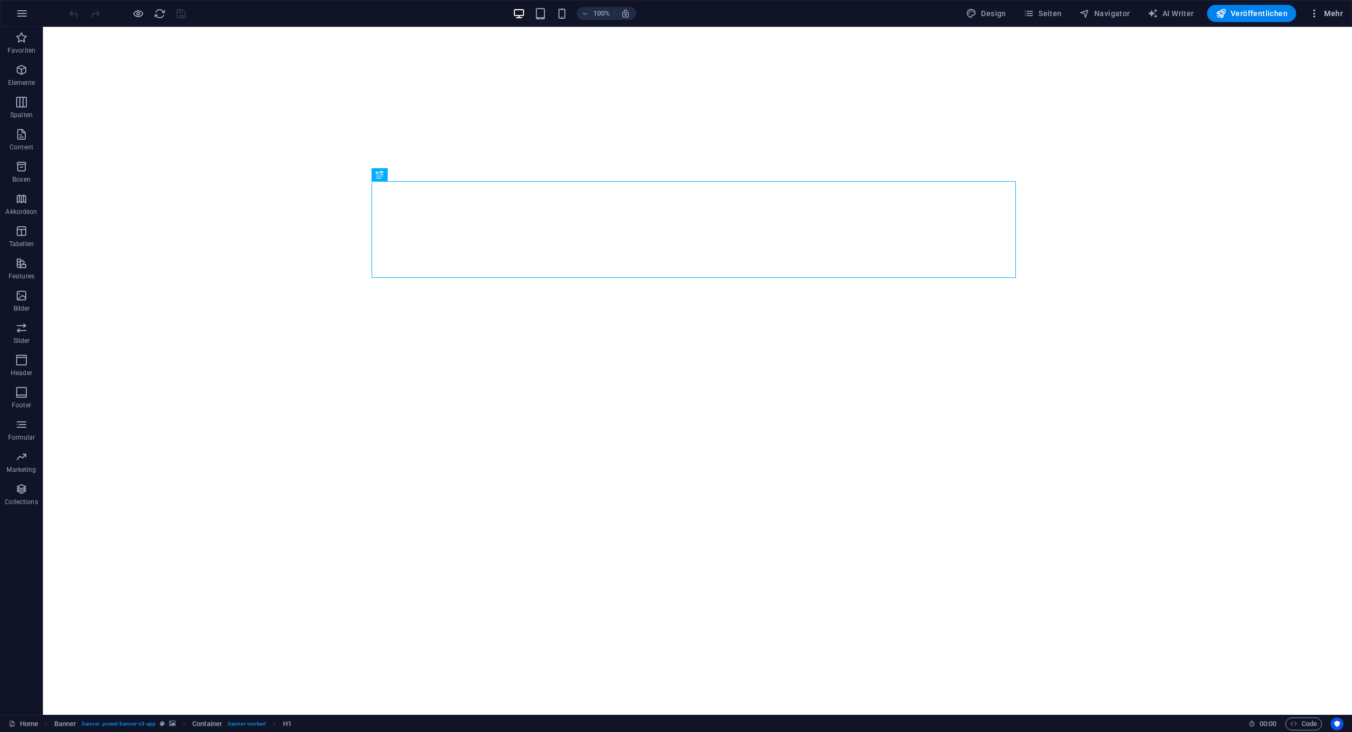
click at [1312, 6] on button "Mehr" at bounding box center [1326, 13] width 42 height 17
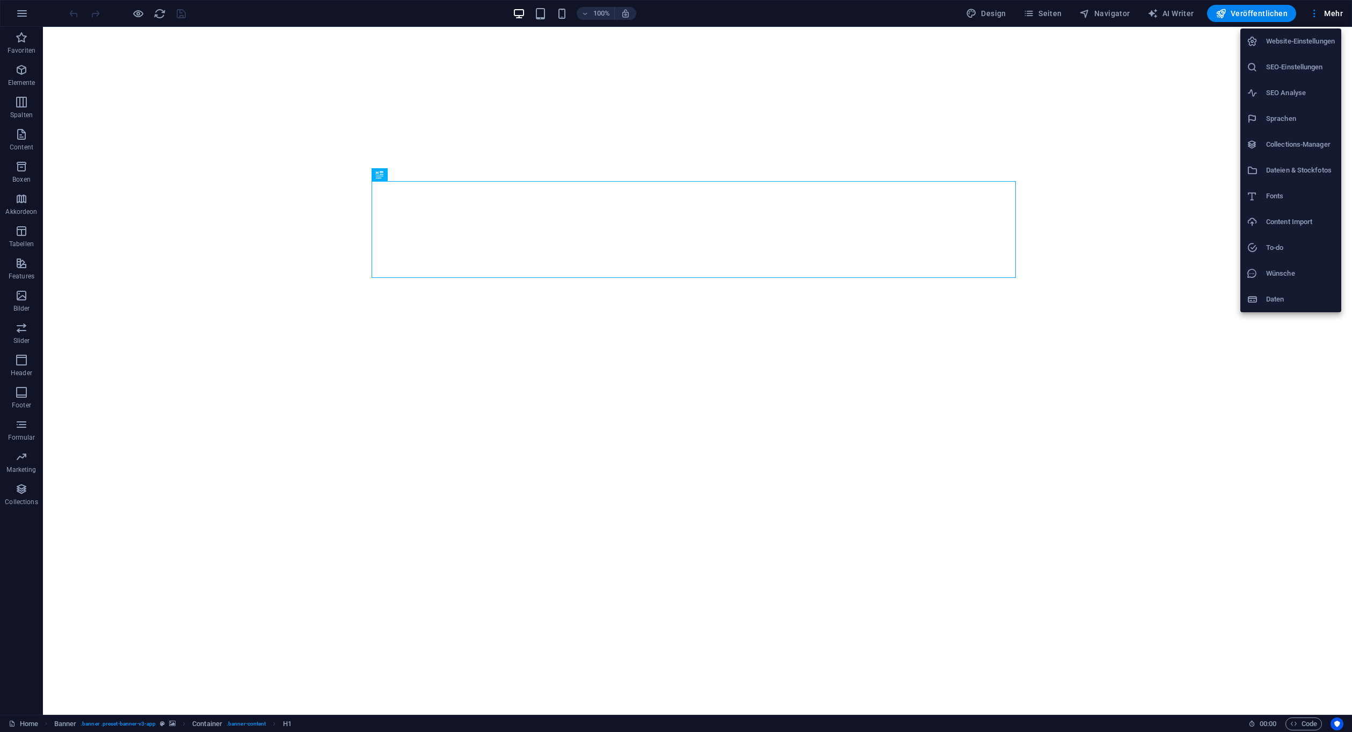
click at [1304, 168] on h6 "Dateien & Stockfotos" at bounding box center [1301, 170] width 69 height 13
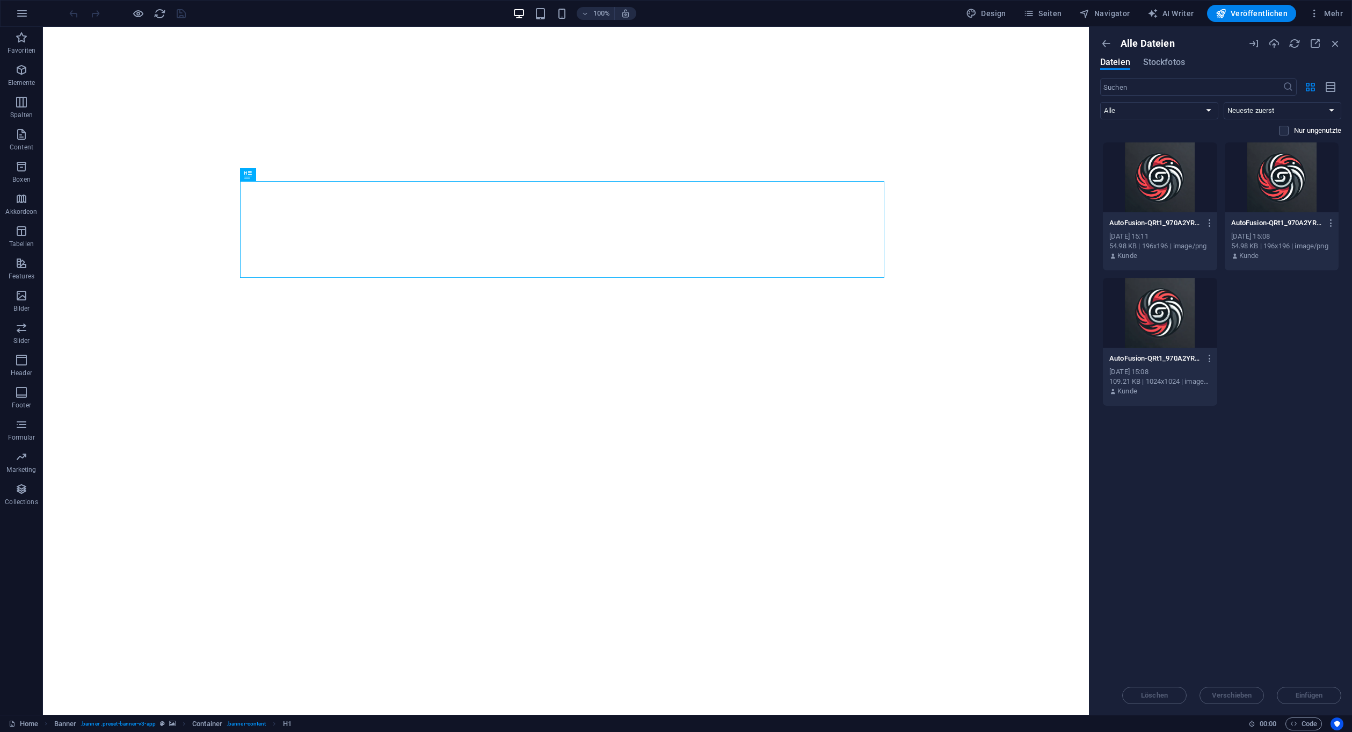
click at [1342, 44] on div "Alle Dateien Dateien Stockfotos ​ Alle Bilder Dokumente Audio Video Vektor Sons…" at bounding box center [1221, 371] width 263 height 688
click at [1340, 44] on icon "button" at bounding box center [1336, 44] width 12 height 12
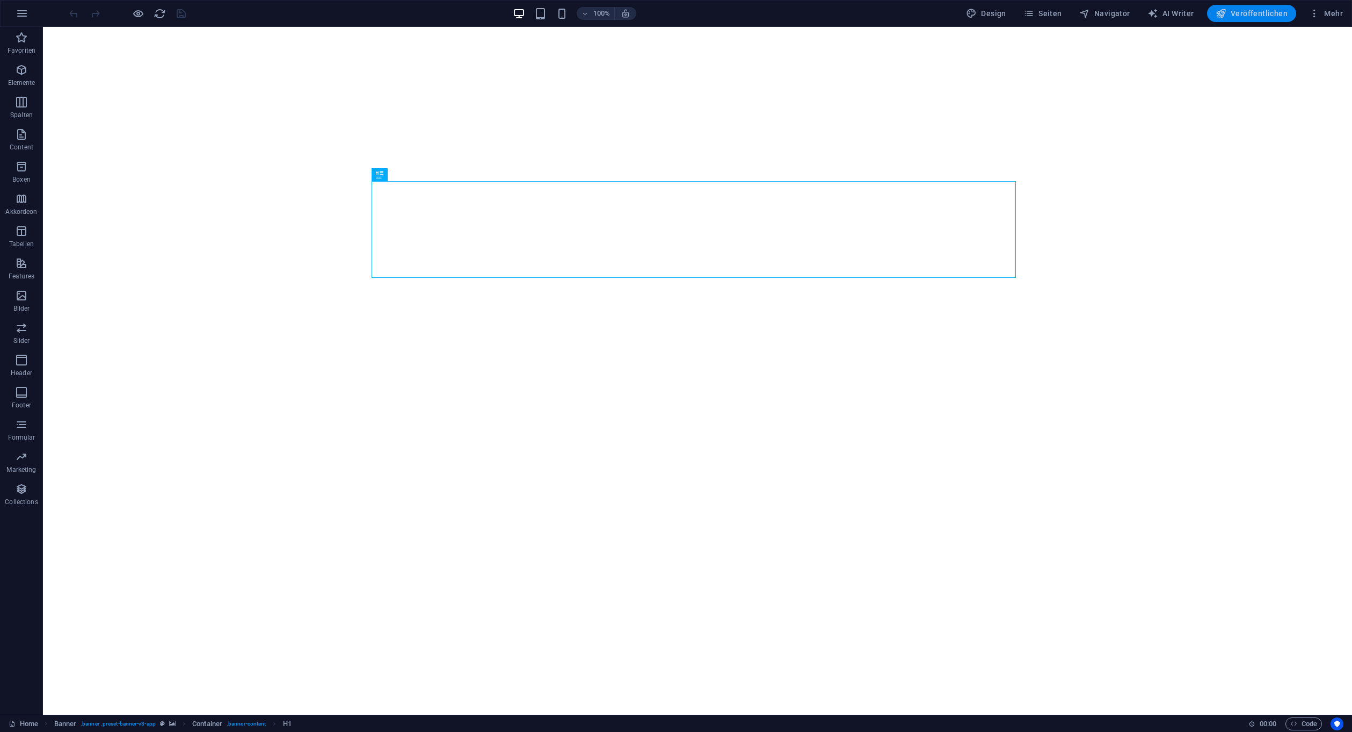
click at [1254, 10] on span "Veröffentlichen" at bounding box center [1252, 13] width 72 height 11
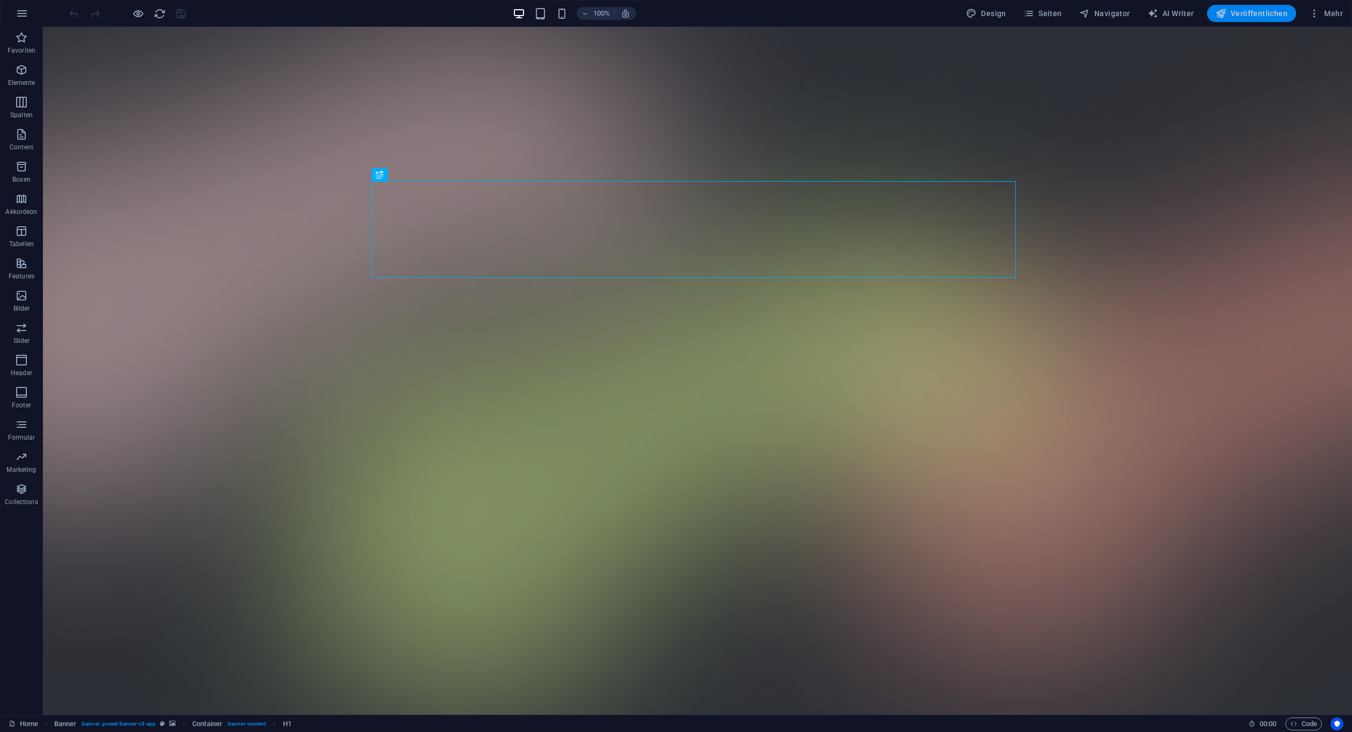
click at [1224, 8] on icon "button" at bounding box center [1221, 13] width 11 height 11
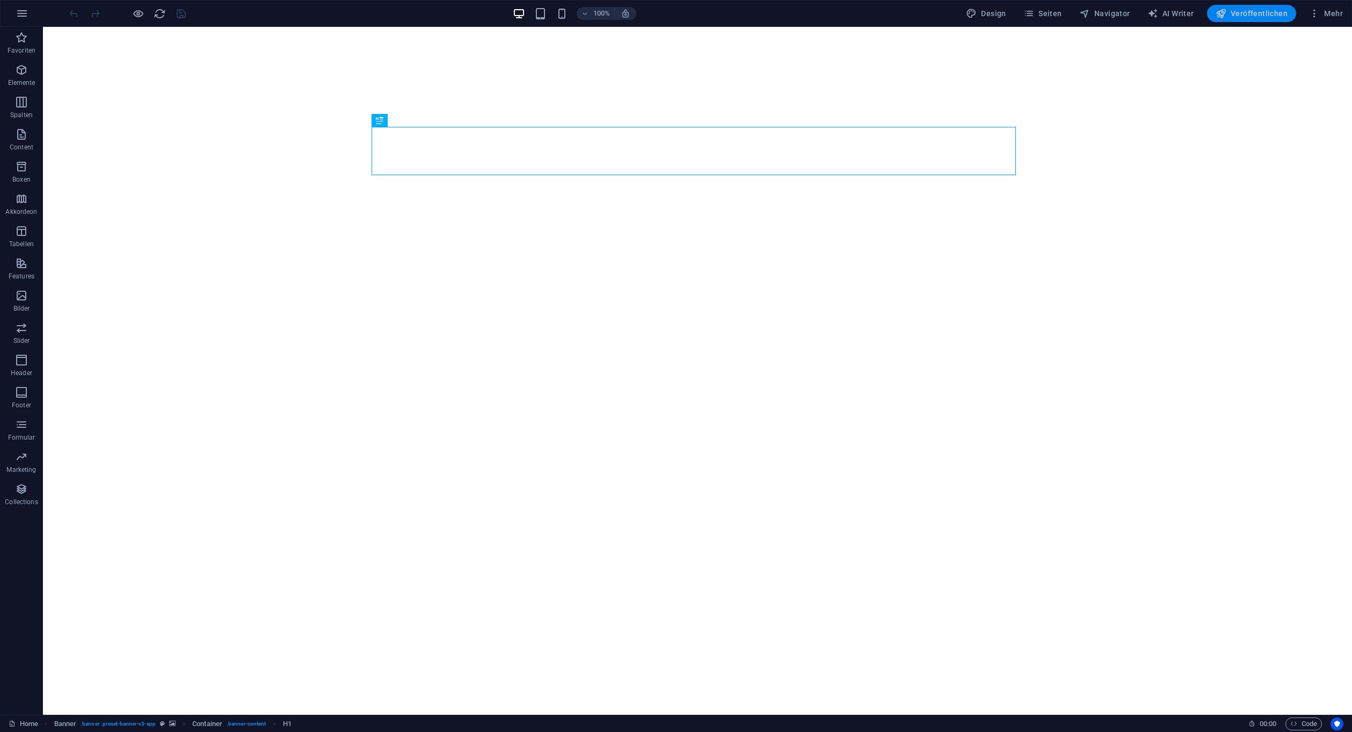
click at [1251, 16] on span "Veröffentlichen" at bounding box center [1252, 13] width 72 height 11
